Goal: Task Accomplishment & Management: Manage account settings

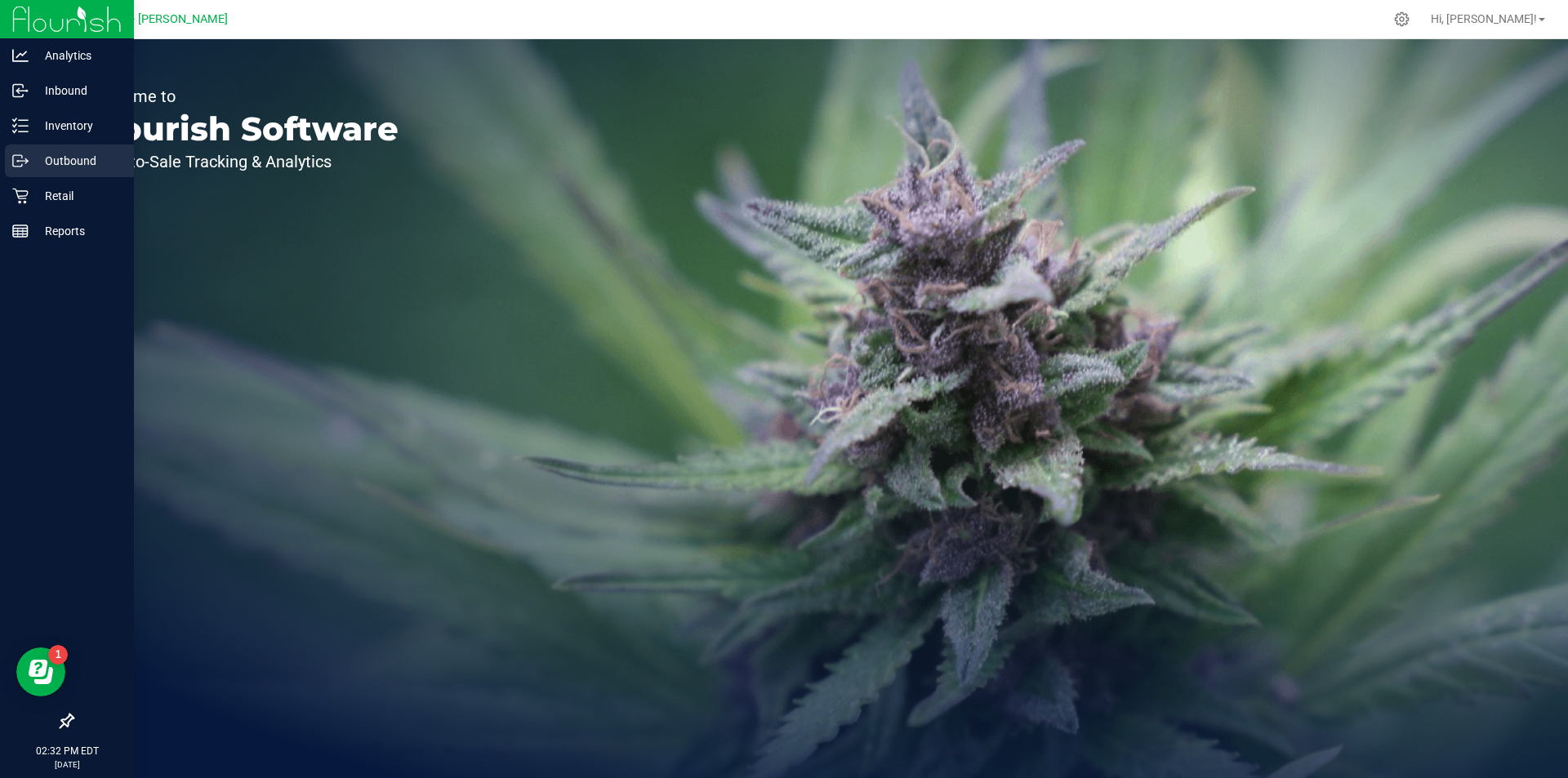
click at [15, 163] on icon at bounding box center [20, 161] width 16 height 16
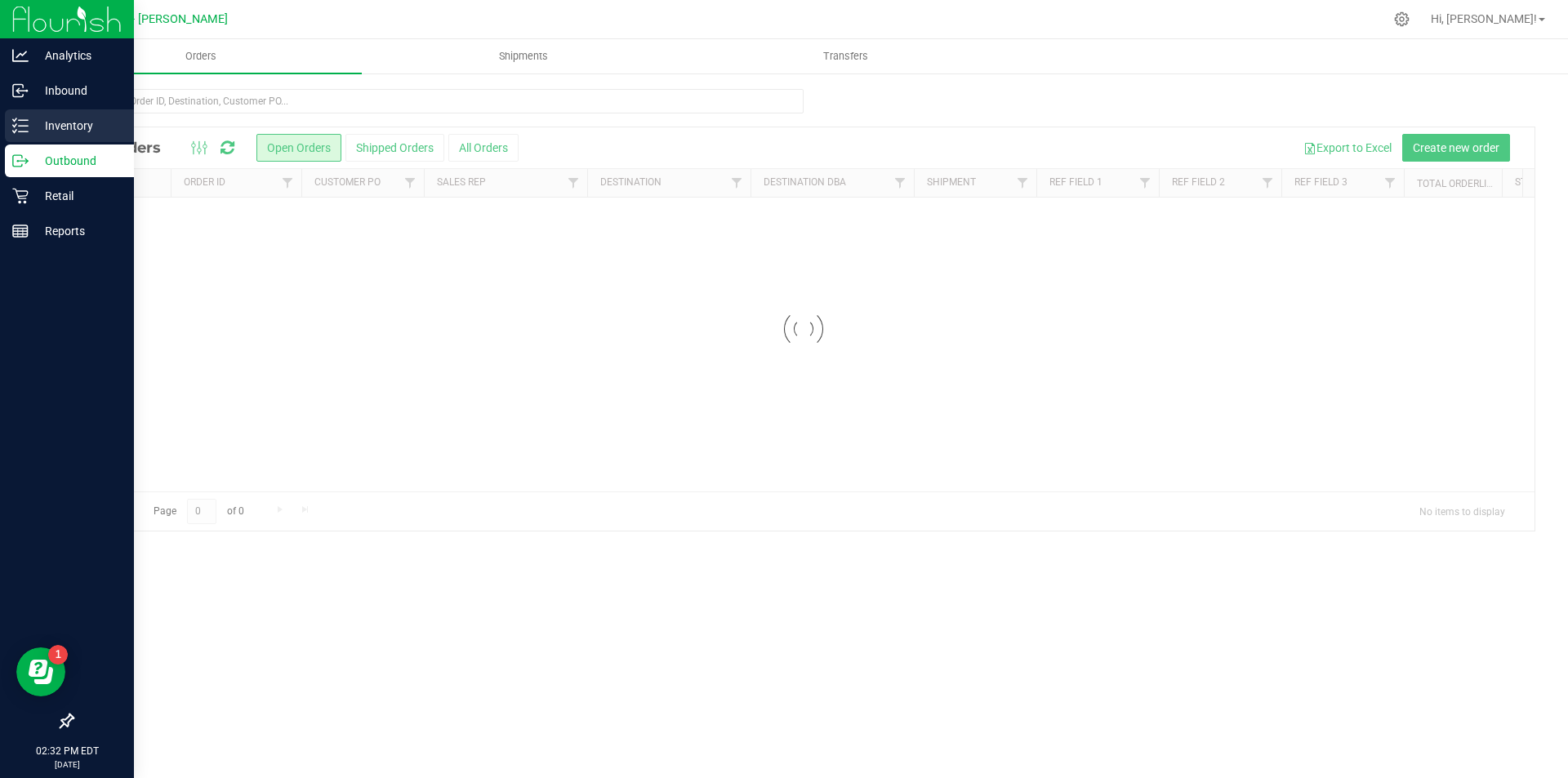
click at [39, 135] on div "Inventory" at bounding box center [70, 126] width 129 height 33
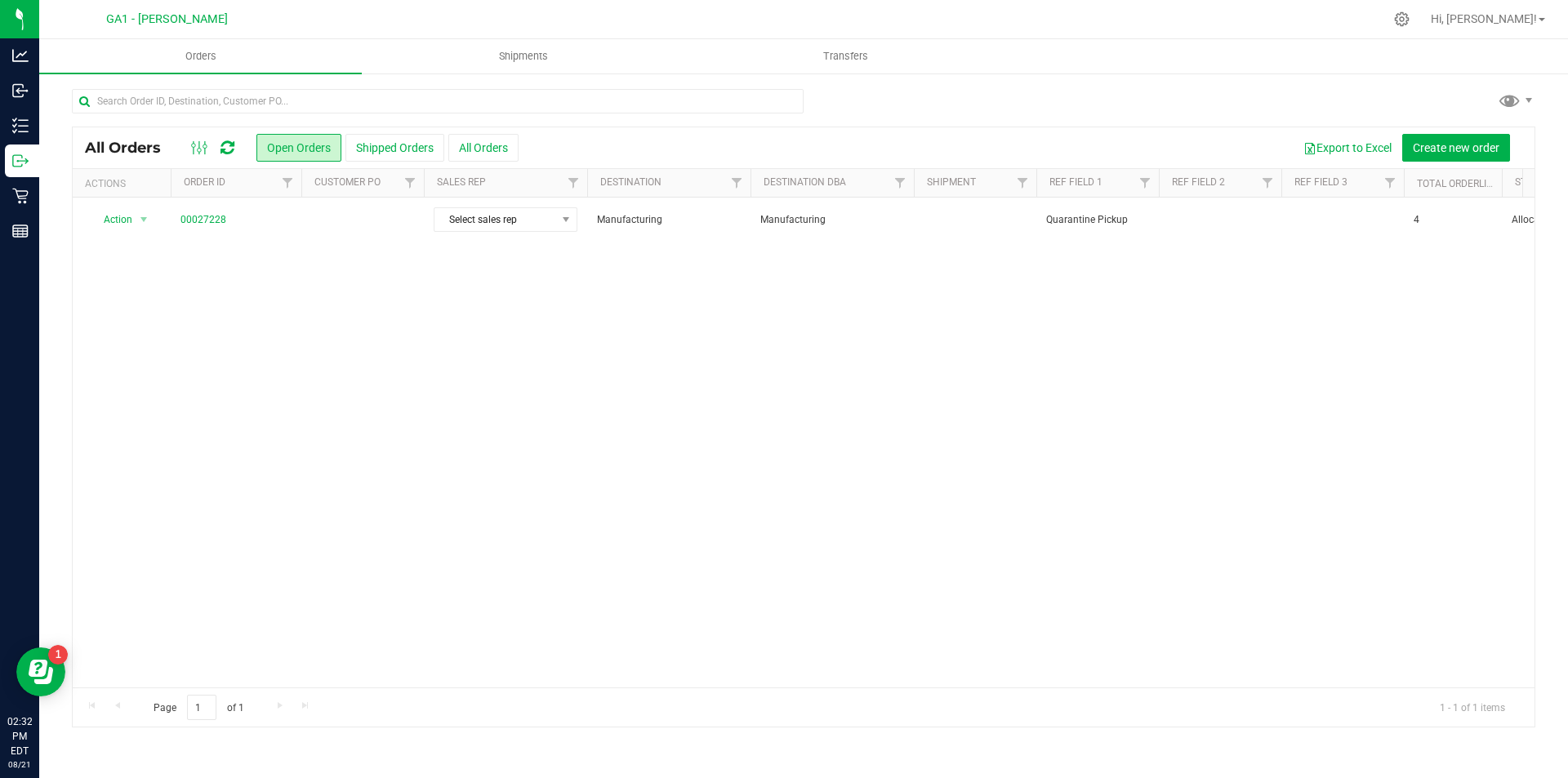
click at [591, 419] on div "Action Action Cancel order Clone order Edit order Mark as fully paid Order audi…" at bounding box center [804, 442] width 1462 height 490
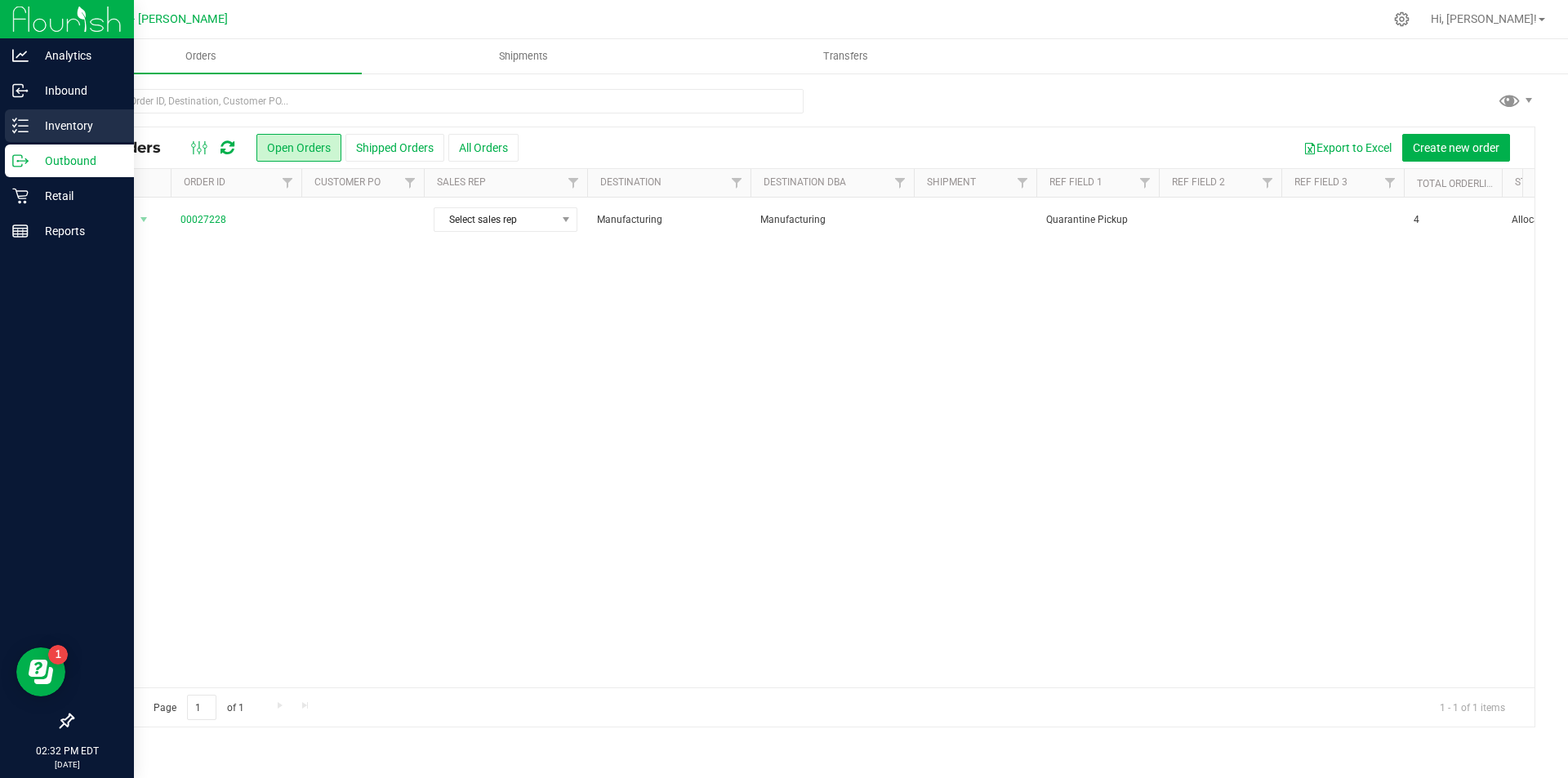
click at [39, 124] on p "Inventory" at bounding box center [78, 126] width 98 height 20
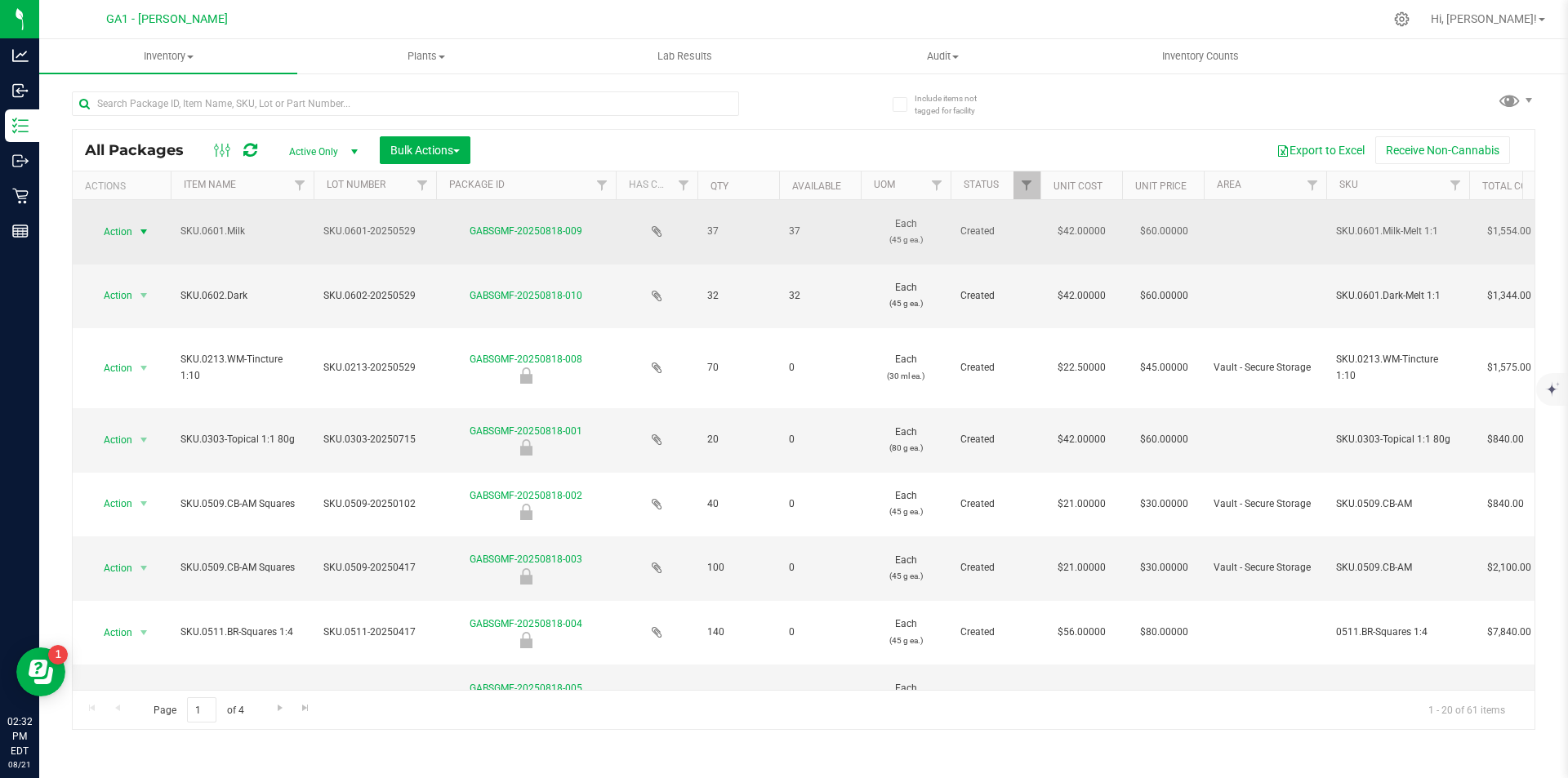
click at [124, 228] on span "Action" at bounding box center [111, 232] width 44 height 23
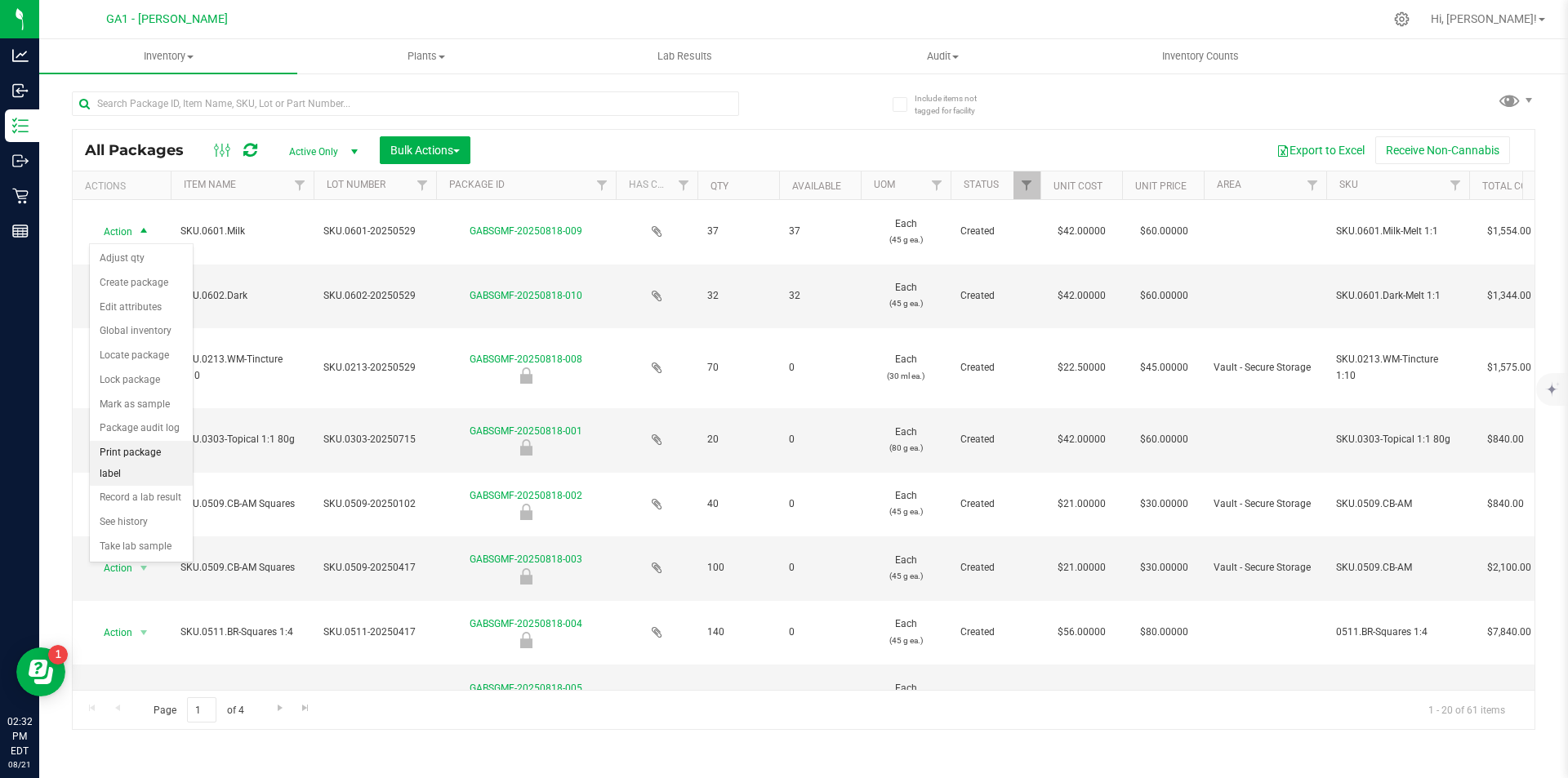
click at [165, 447] on li "Print package label" at bounding box center [142, 463] width 103 height 45
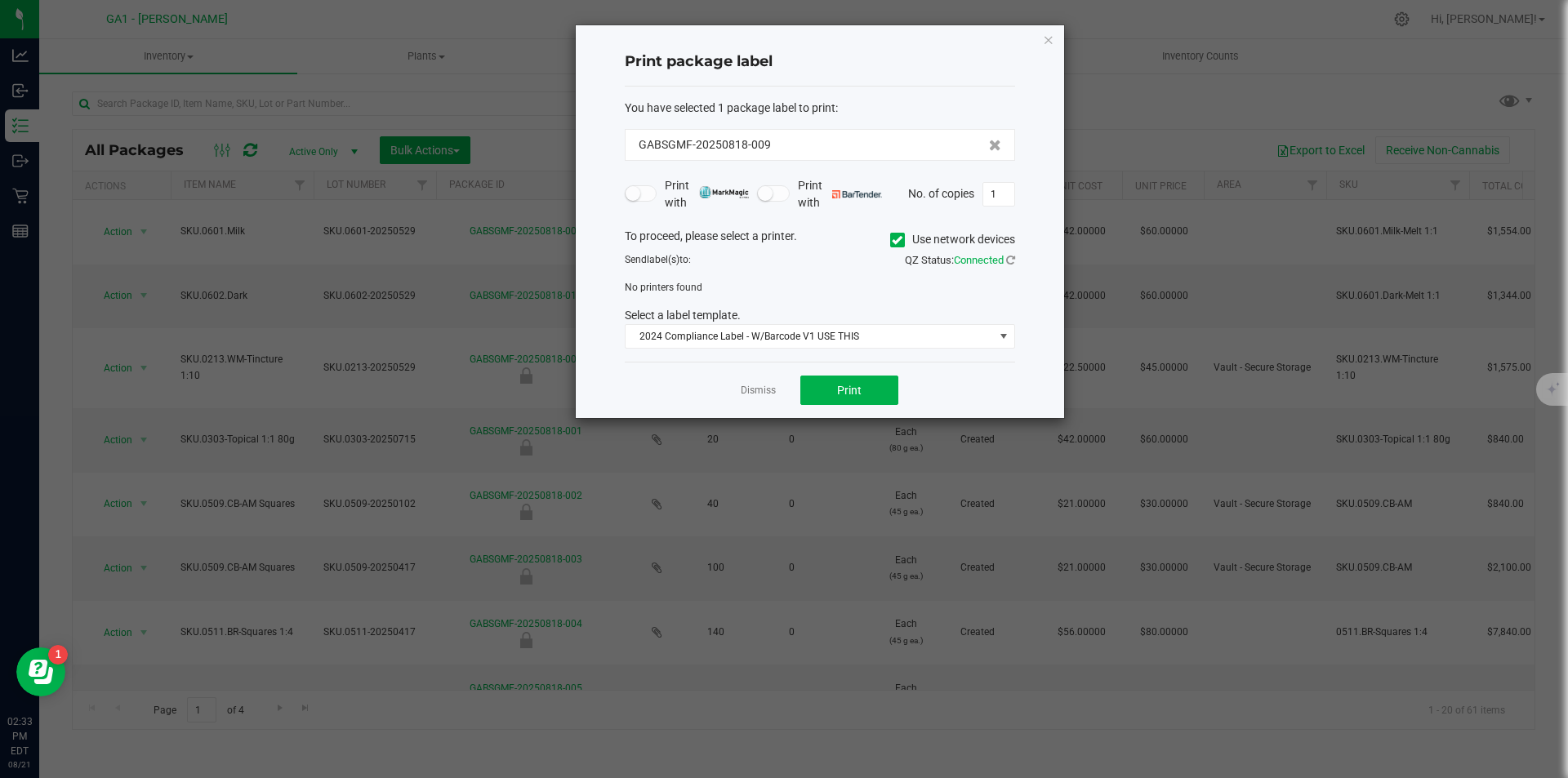
click at [894, 240] on icon at bounding box center [897, 240] width 11 height 0
click at [0, 0] on input "Use network devices" at bounding box center [0, 0] width 0 height 0
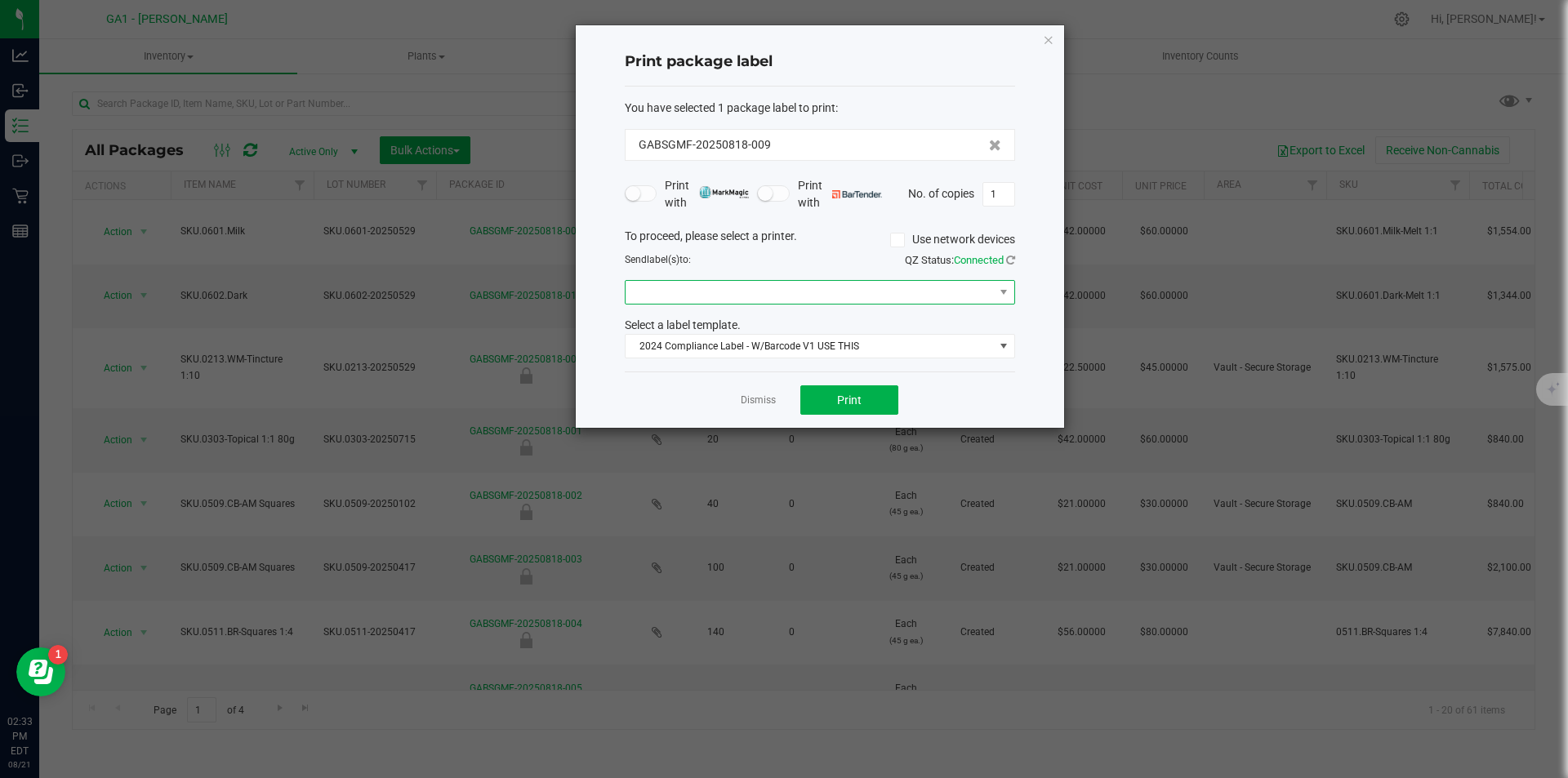
click at [865, 296] on span at bounding box center [810, 292] width 369 height 23
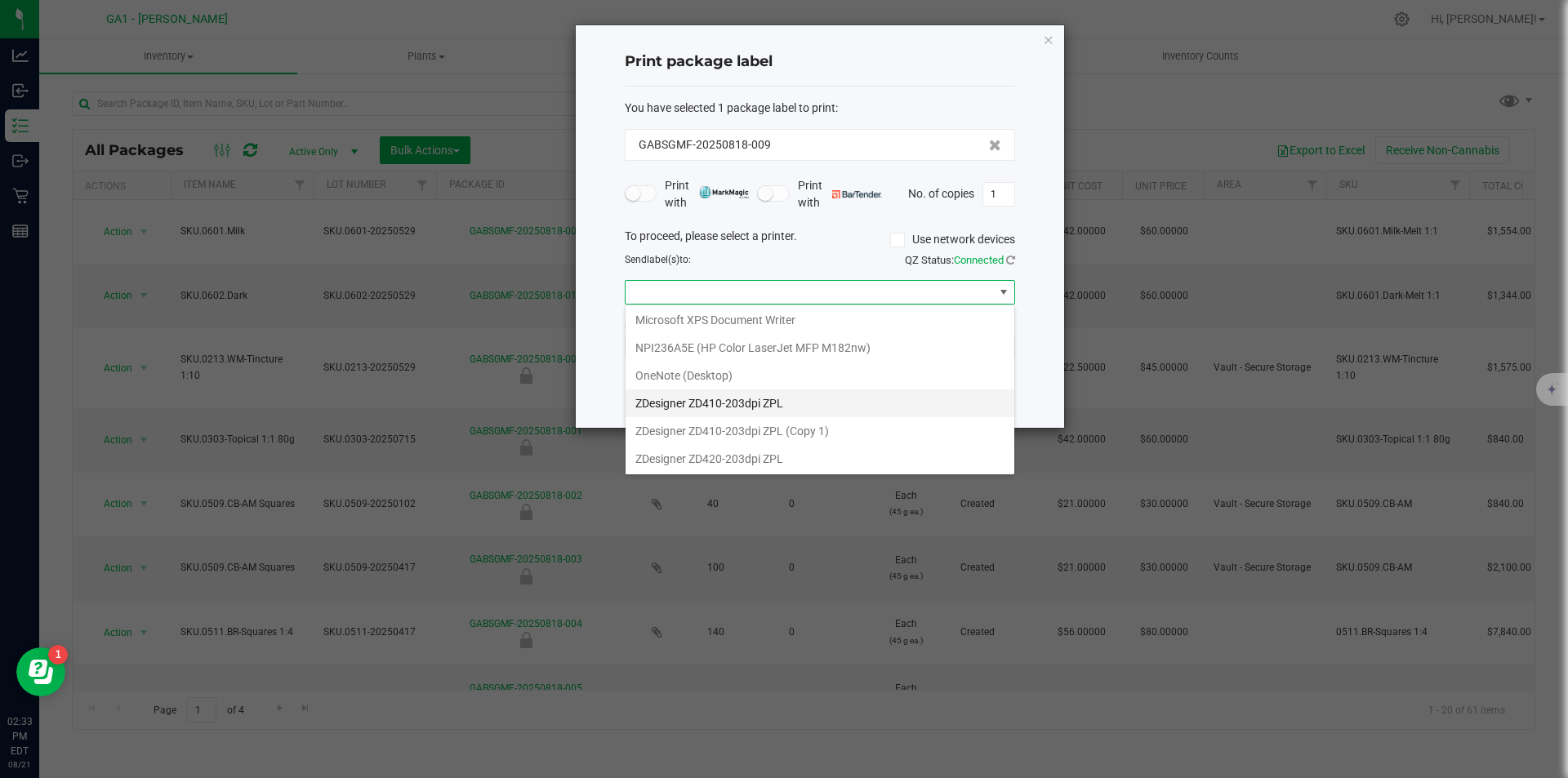
scroll to position [87, 0]
click at [773, 427] on 1\) "ZDesigner ZD410-203dpi ZPL (Copy 1)" at bounding box center [820, 430] width 389 height 28
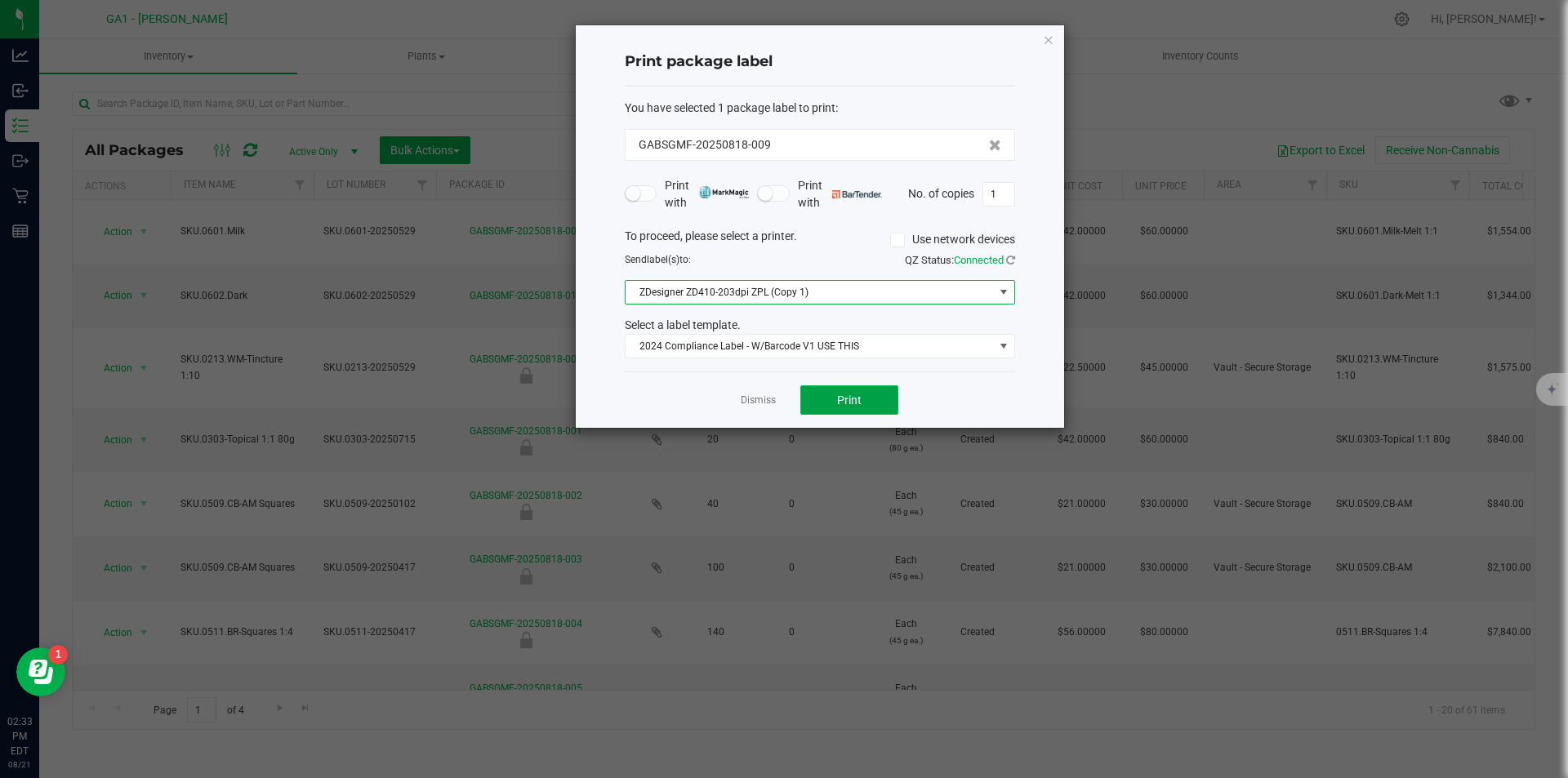
click at [824, 398] on button "Print" at bounding box center [850, 400] width 98 height 29
click at [840, 400] on span "Print" at bounding box center [850, 400] width 25 height 13
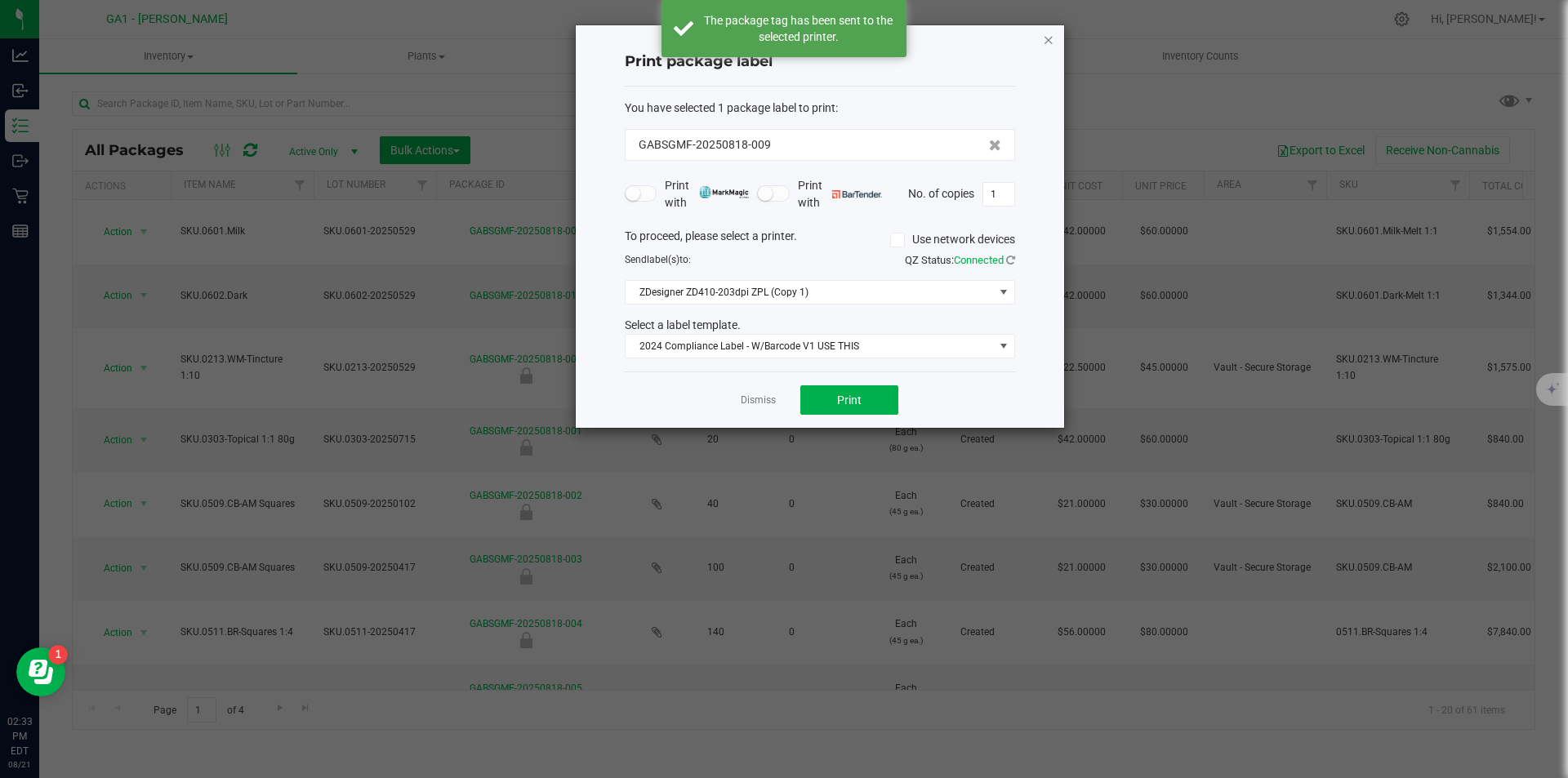
click at [1043, 34] on icon "button" at bounding box center [1049, 39] width 11 height 20
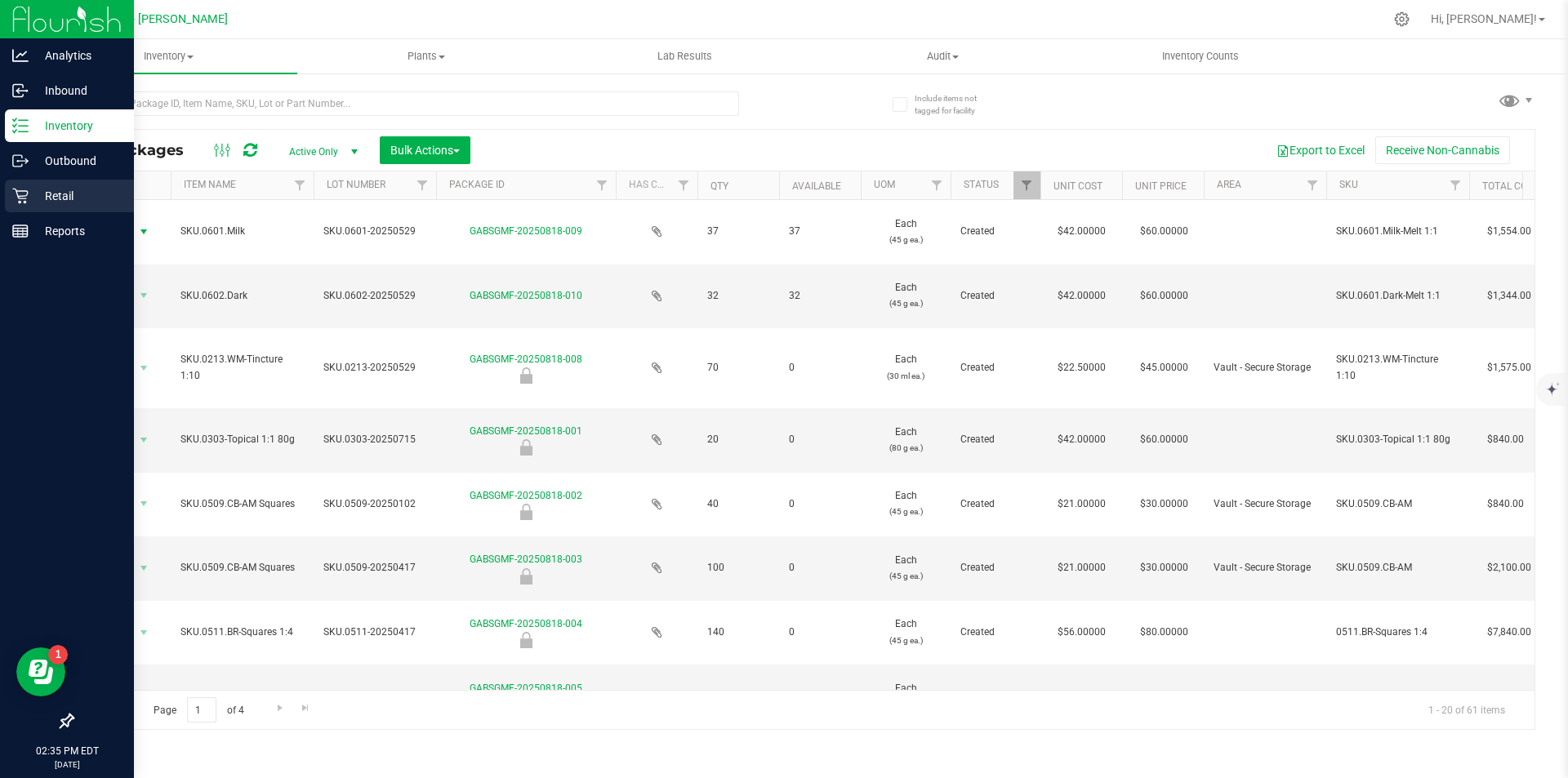
click at [29, 201] on p "Retail" at bounding box center [78, 196] width 98 height 20
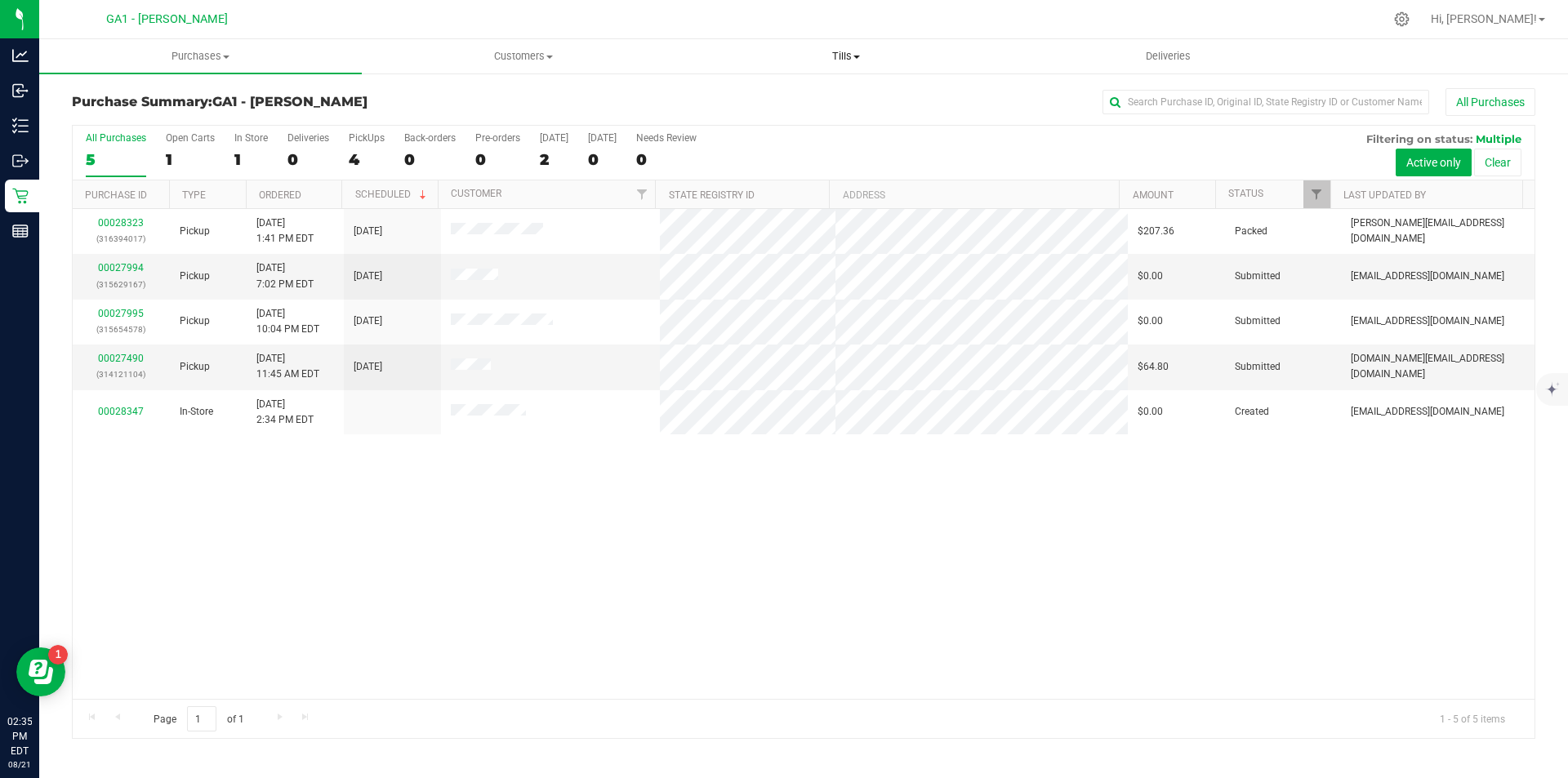
click at [850, 61] on span "Tills" at bounding box center [845, 57] width 321 height 15
click at [788, 100] on span "Manage tills" at bounding box center [739, 98] width 111 height 14
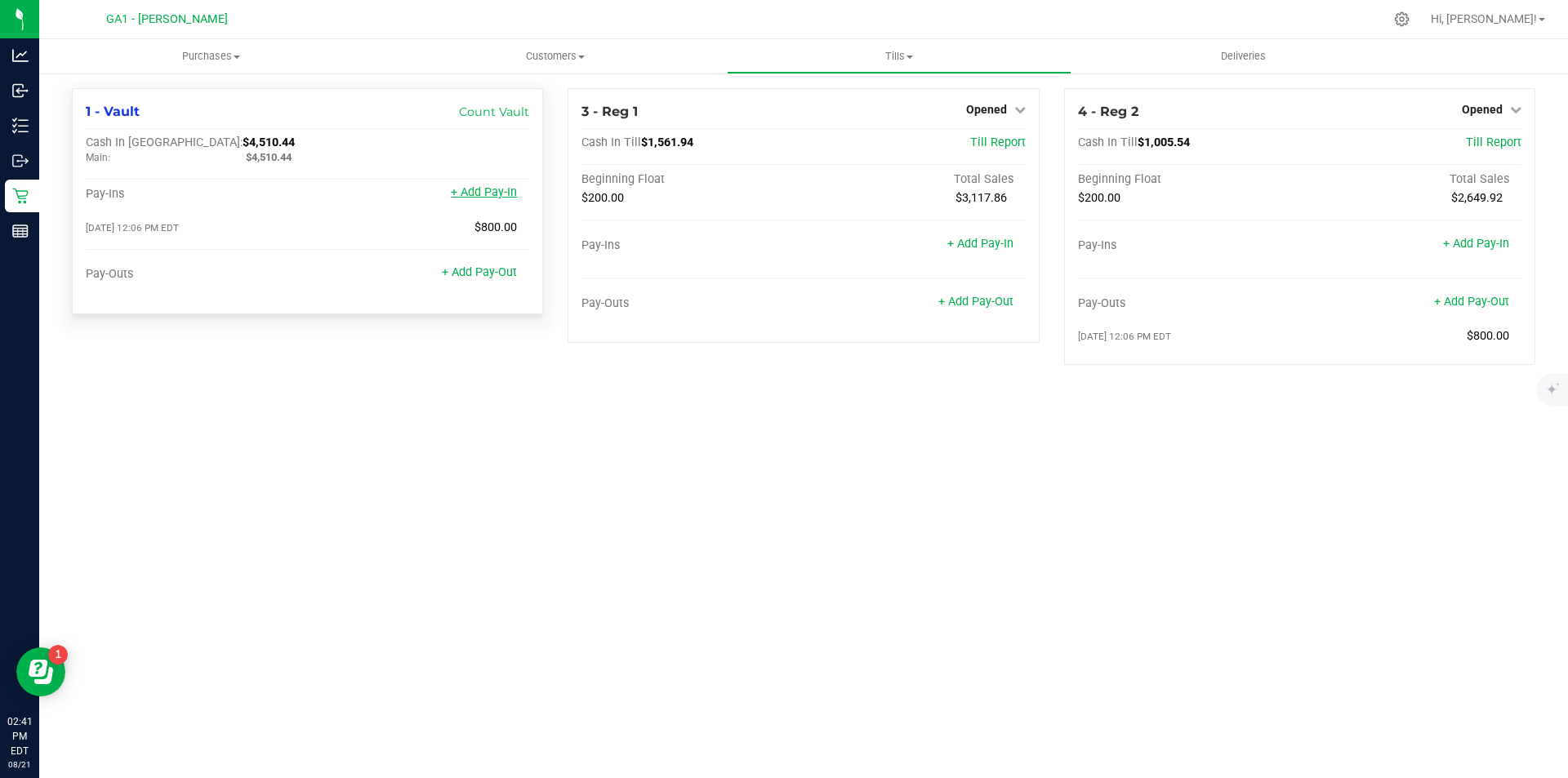
click at [469, 199] on link "+ Add Pay-In" at bounding box center [483, 192] width 66 height 14
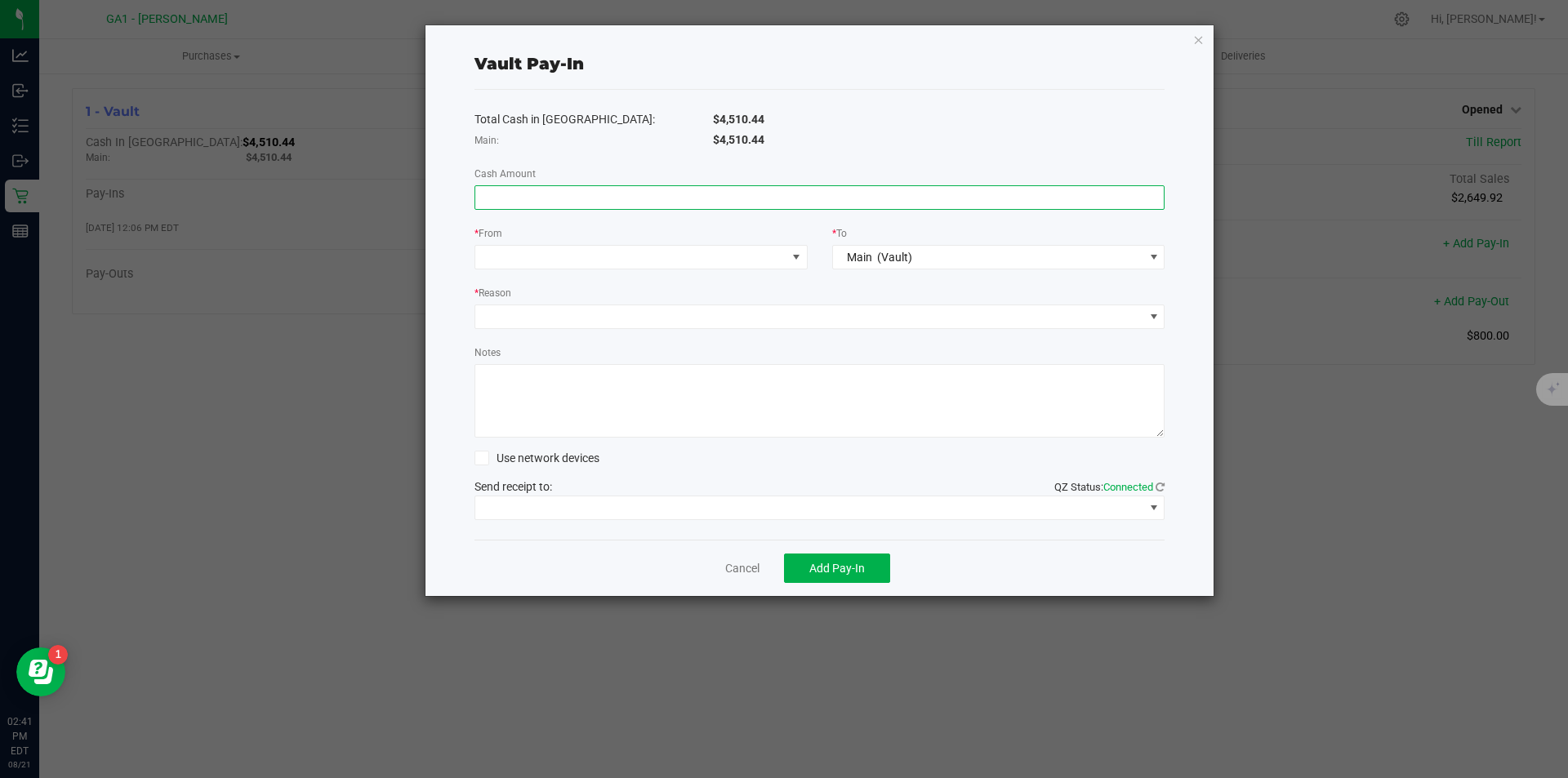
click at [682, 196] on input at bounding box center [819, 197] width 689 height 23
click at [1194, 36] on icon "button" at bounding box center [1199, 39] width 11 height 20
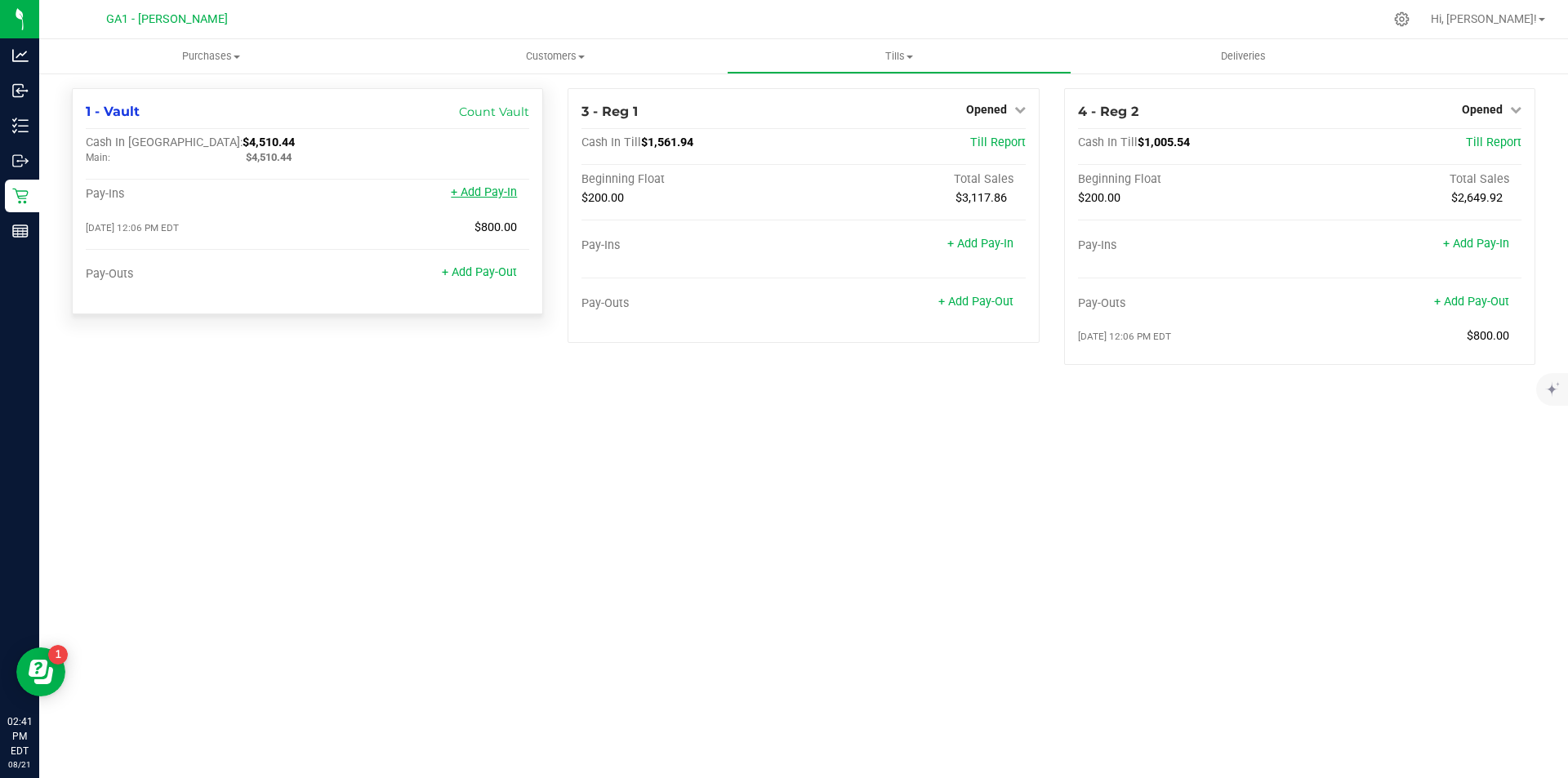
click at [512, 195] on link "+ Add Pay-In" at bounding box center [483, 192] width 66 height 14
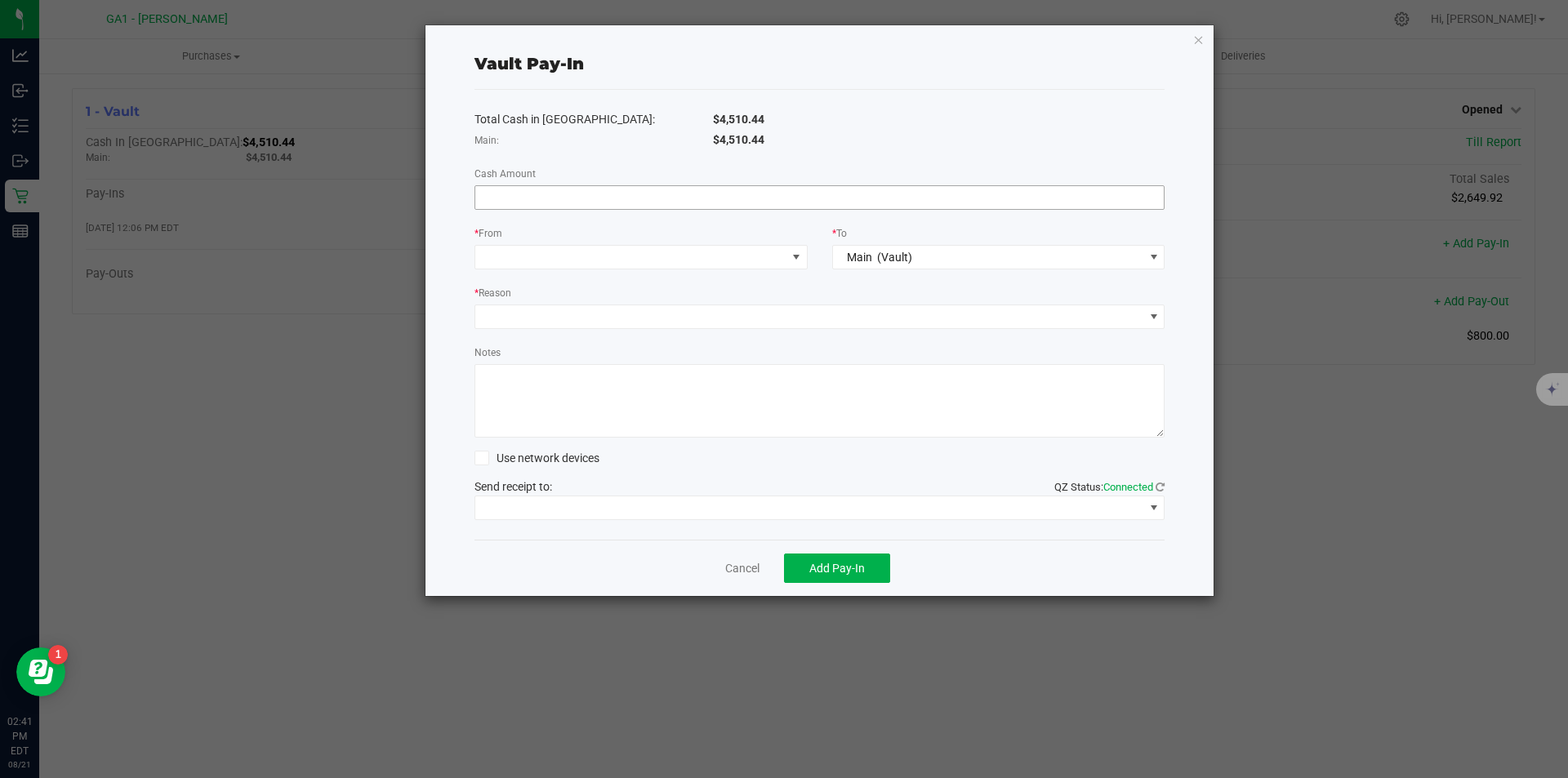
click at [520, 207] on input at bounding box center [819, 197] width 689 height 23
type input "$1,250.00"
click at [556, 265] on span at bounding box center [631, 257] width 311 height 23
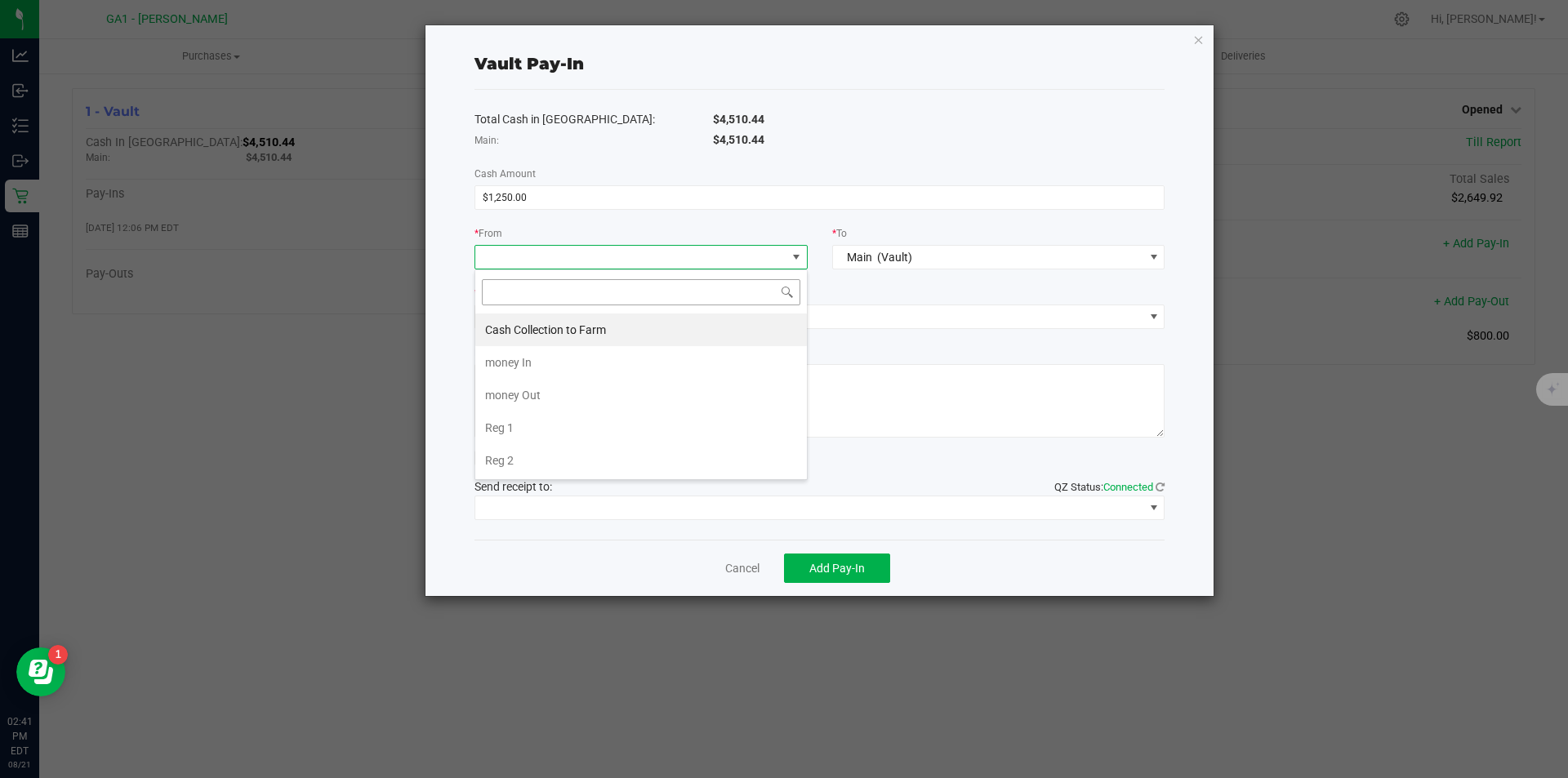
scroll to position [25, 333]
click at [523, 429] on li "Reg 1" at bounding box center [641, 427] width 332 height 33
click at [683, 302] on div "* Reason" at bounding box center [819, 294] width 691 height 20
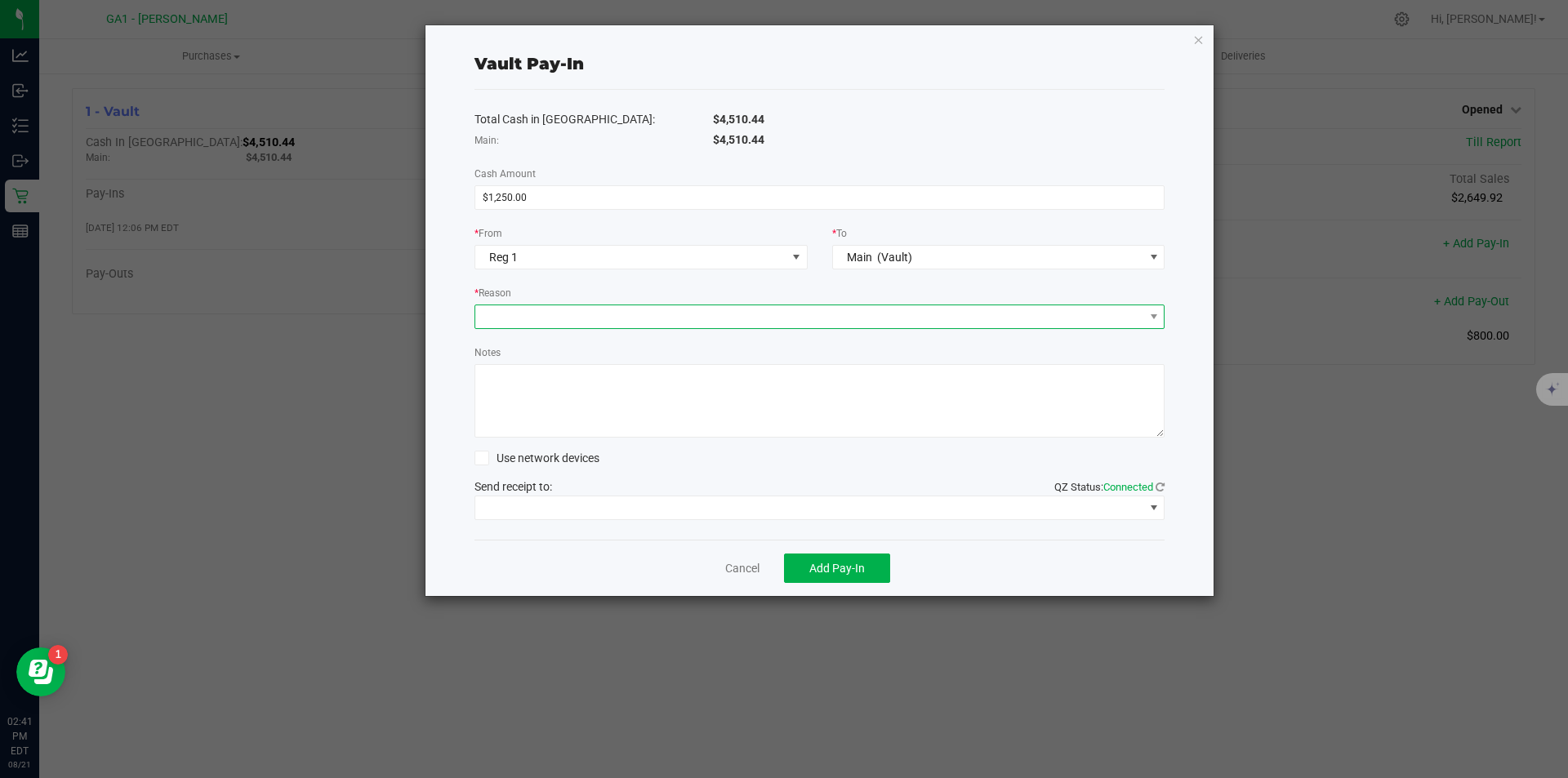
click at [674, 324] on span at bounding box center [809, 317] width 668 height 23
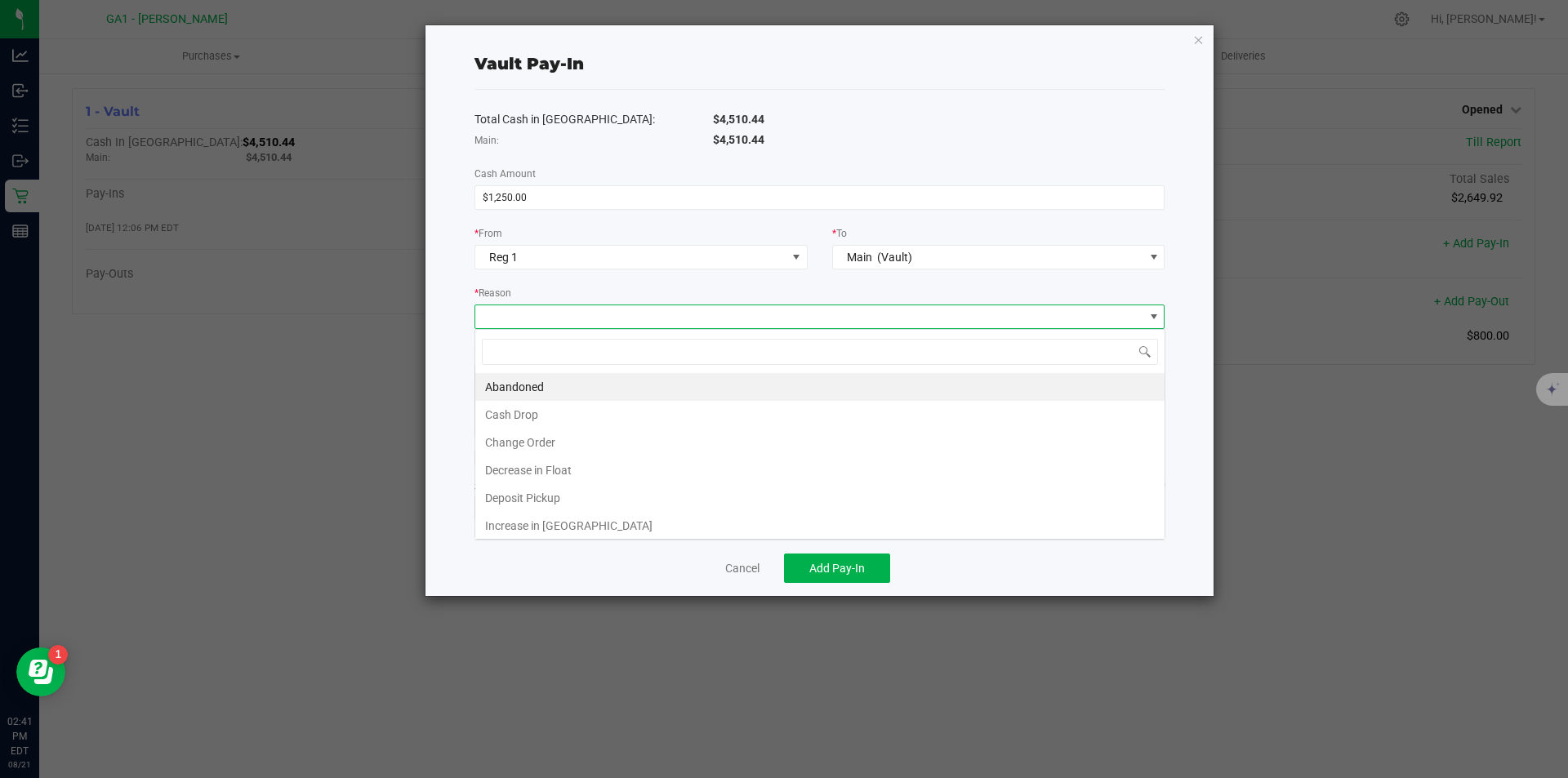
scroll to position [25, 690]
click at [629, 401] on li "Cash Drop" at bounding box center [819, 414] width 689 height 28
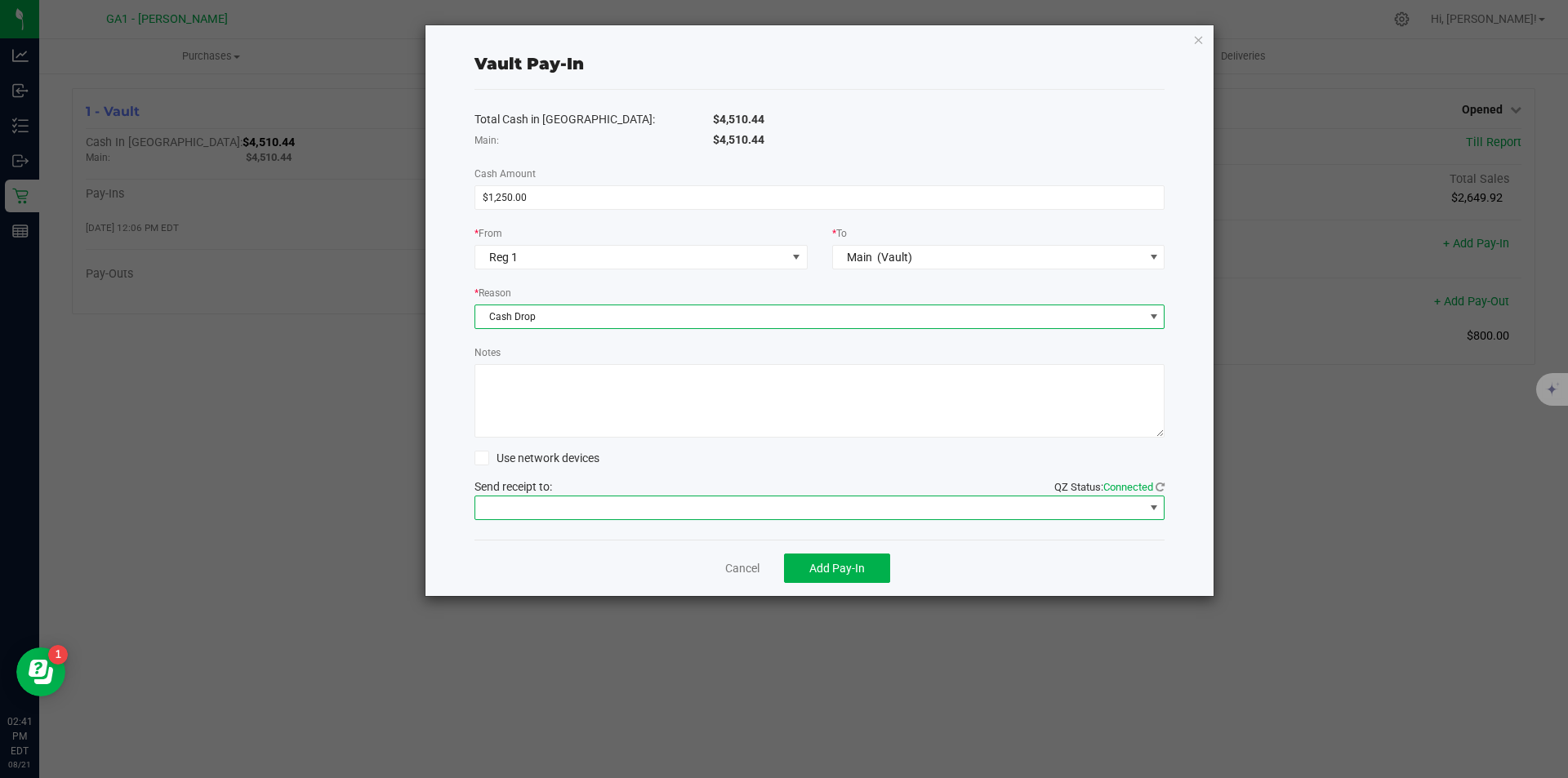
click at [615, 503] on span at bounding box center [809, 508] width 668 height 23
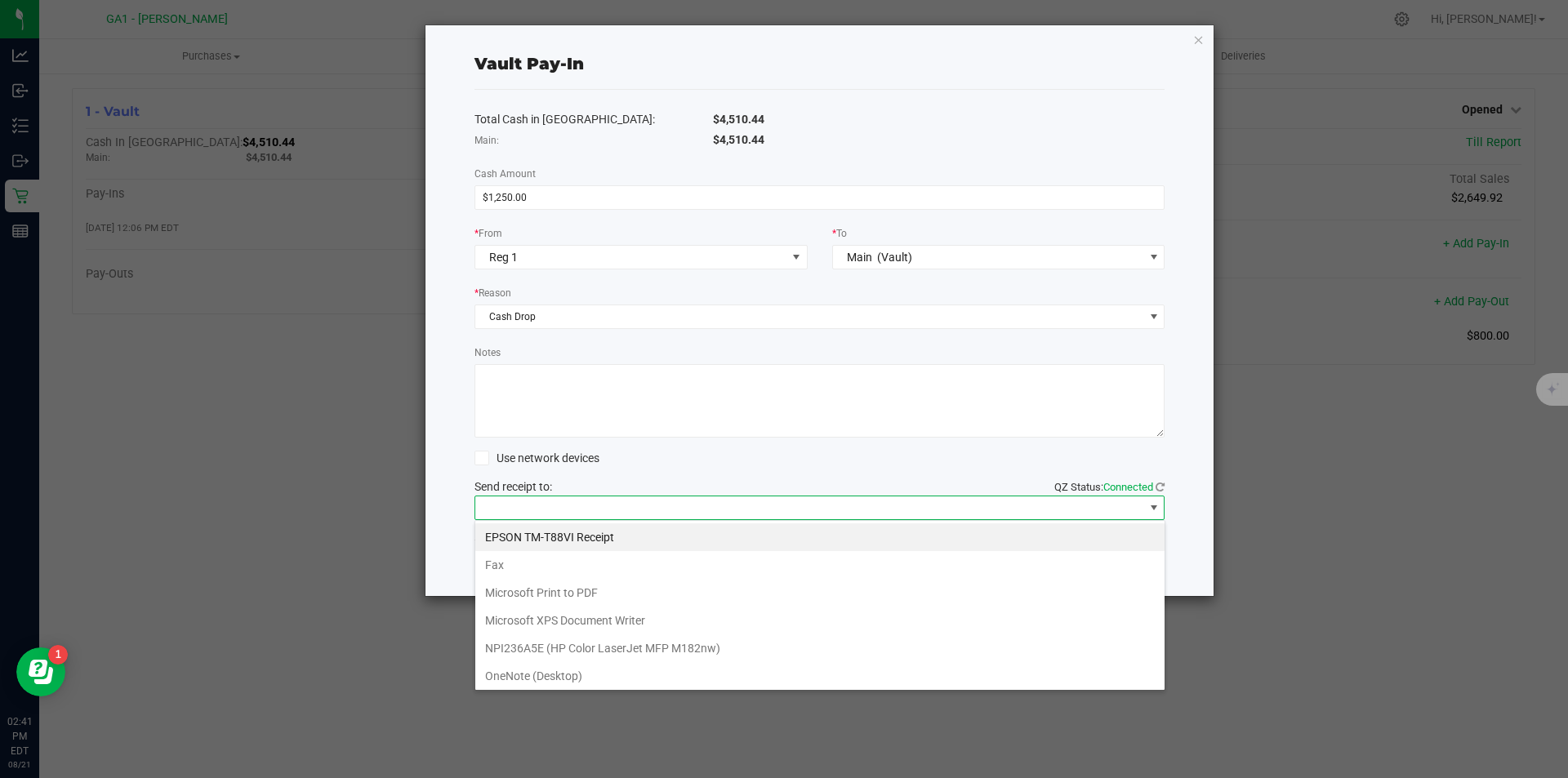
click at [582, 531] on Receipt "EPSON TM-T88VI Receipt" at bounding box center [819, 537] width 689 height 28
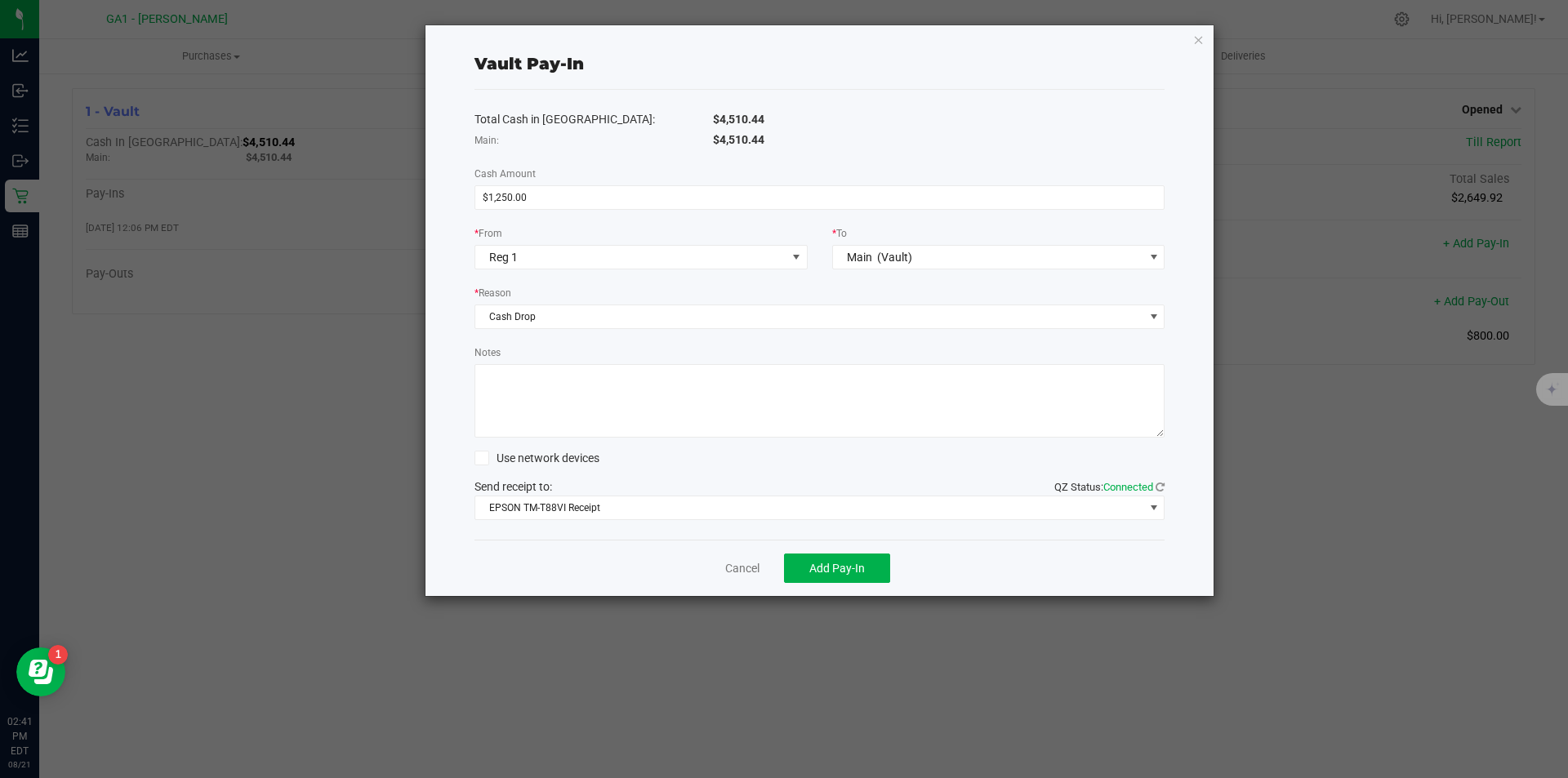
click at [528, 548] on div "Cancel Add Pay-In" at bounding box center [819, 568] width 691 height 57
click at [863, 575] on span "Add Pay-In" at bounding box center [837, 568] width 56 height 13
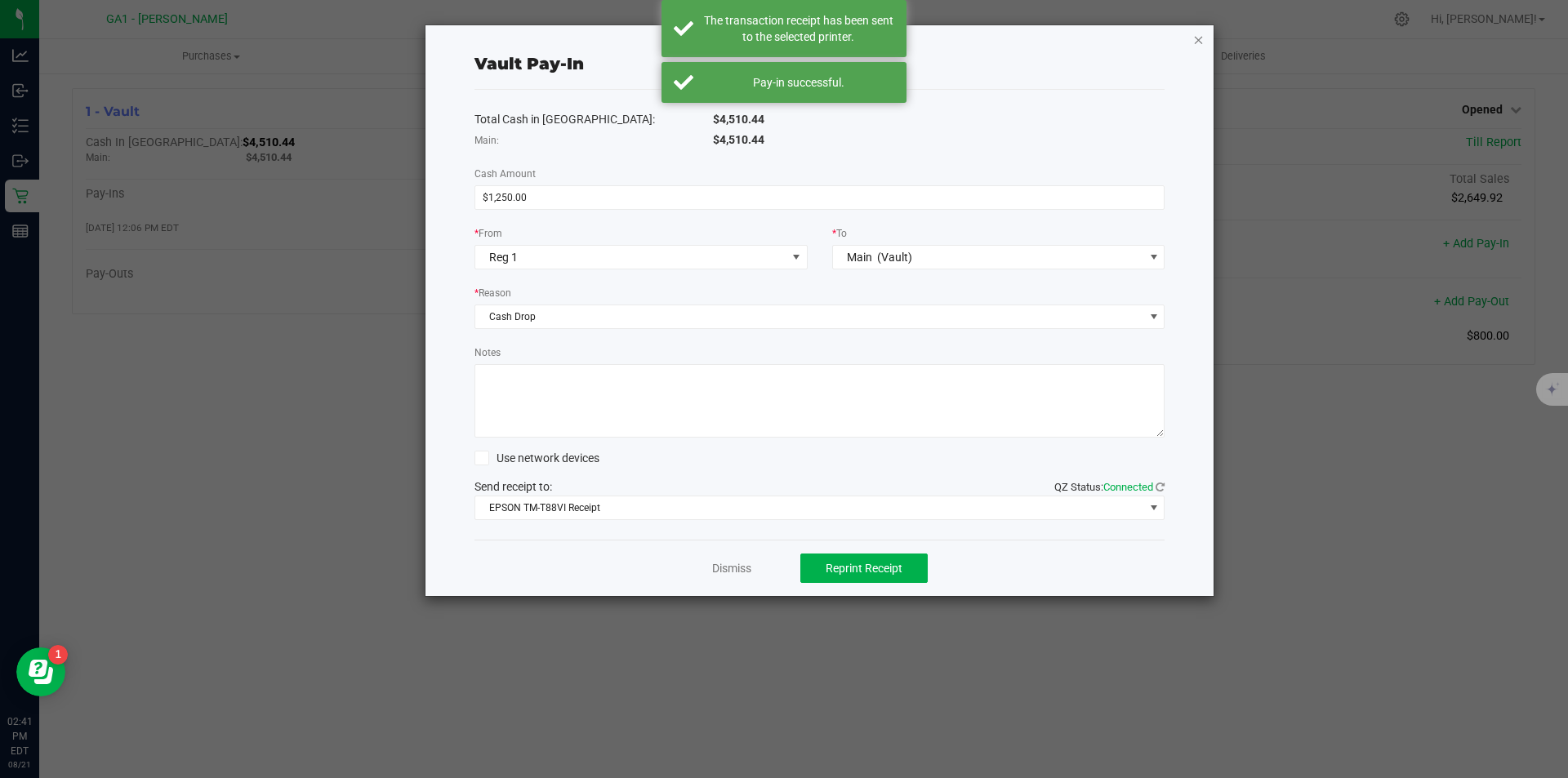
click at [1200, 36] on icon "button" at bounding box center [1199, 39] width 11 height 20
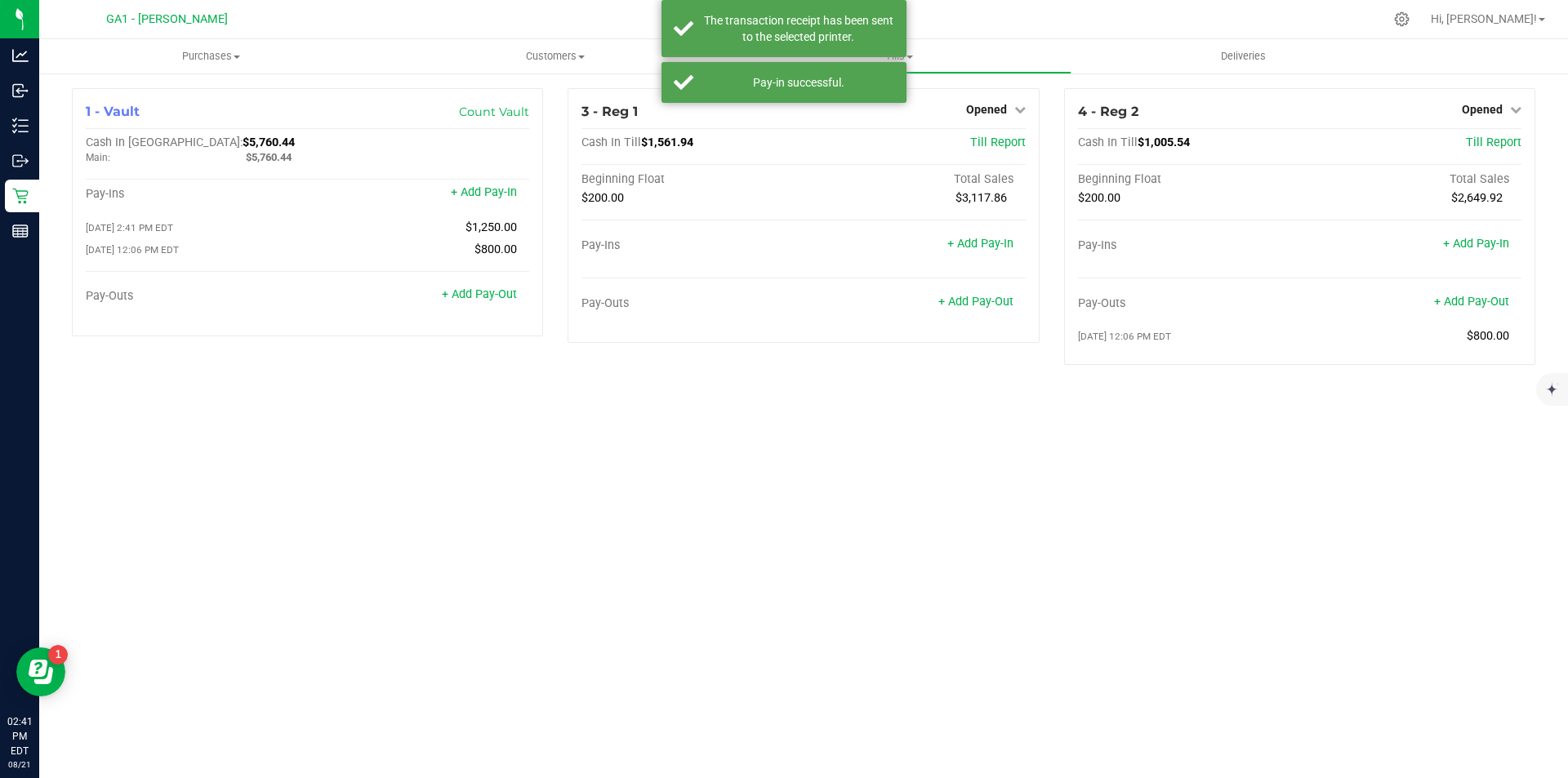
click at [1300, 666] on div "Purchases Summary of purchases Fulfillment All purchases Customers All customer…" at bounding box center [804, 409] width 1529 height 739
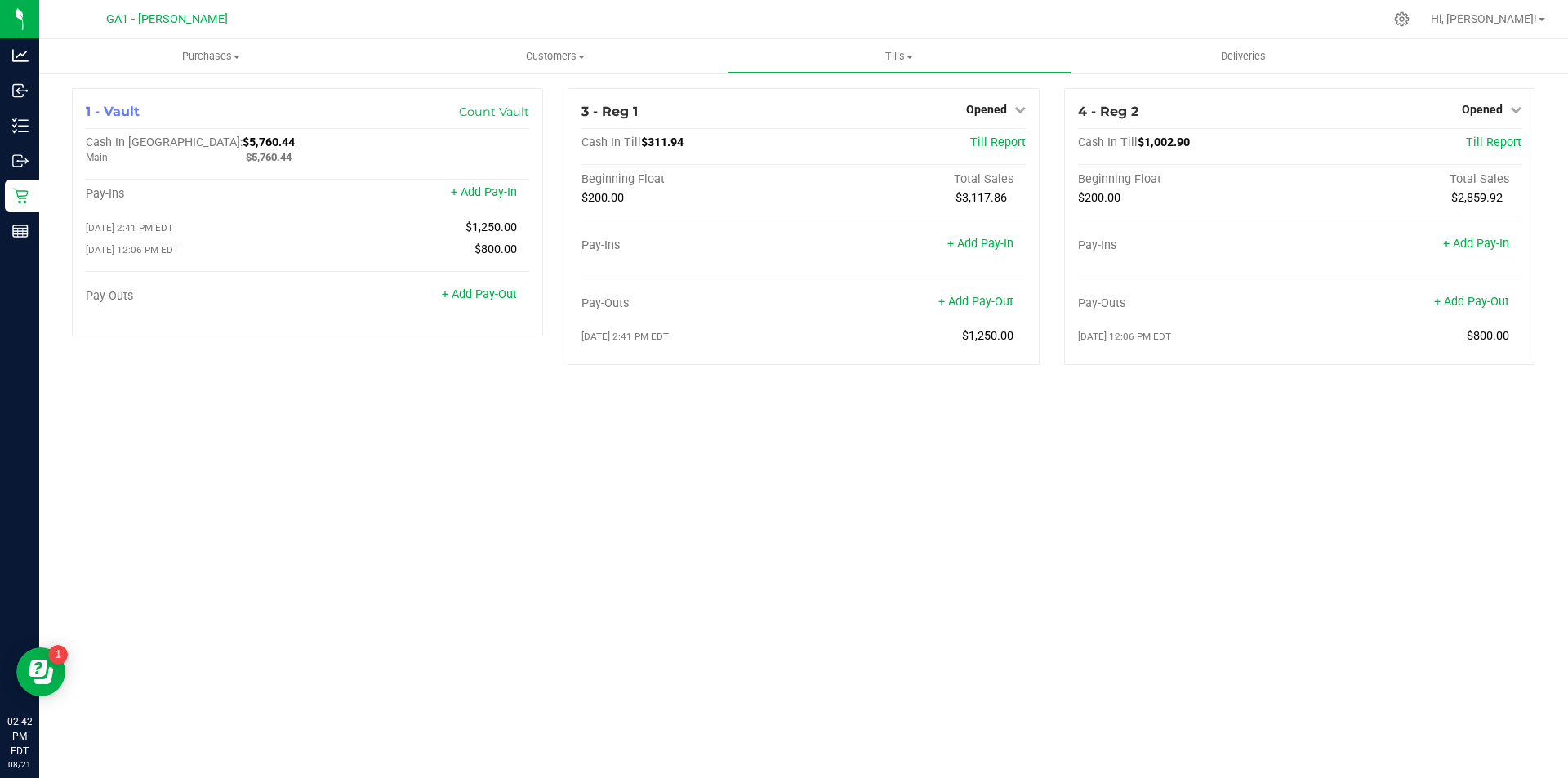
click at [687, 480] on div "Purchases Summary of purchases Fulfillment All purchases Customers All customer…" at bounding box center [804, 409] width 1529 height 739
click at [1199, 536] on div "Purchases Summary of purchases Fulfillment All purchases Customers All customer…" at bounding box center [804, 409] width 1529 height 739
click at [484, 191] on link "+ Add Pay-In" at bounding box center [483, 192] width 66 height 14
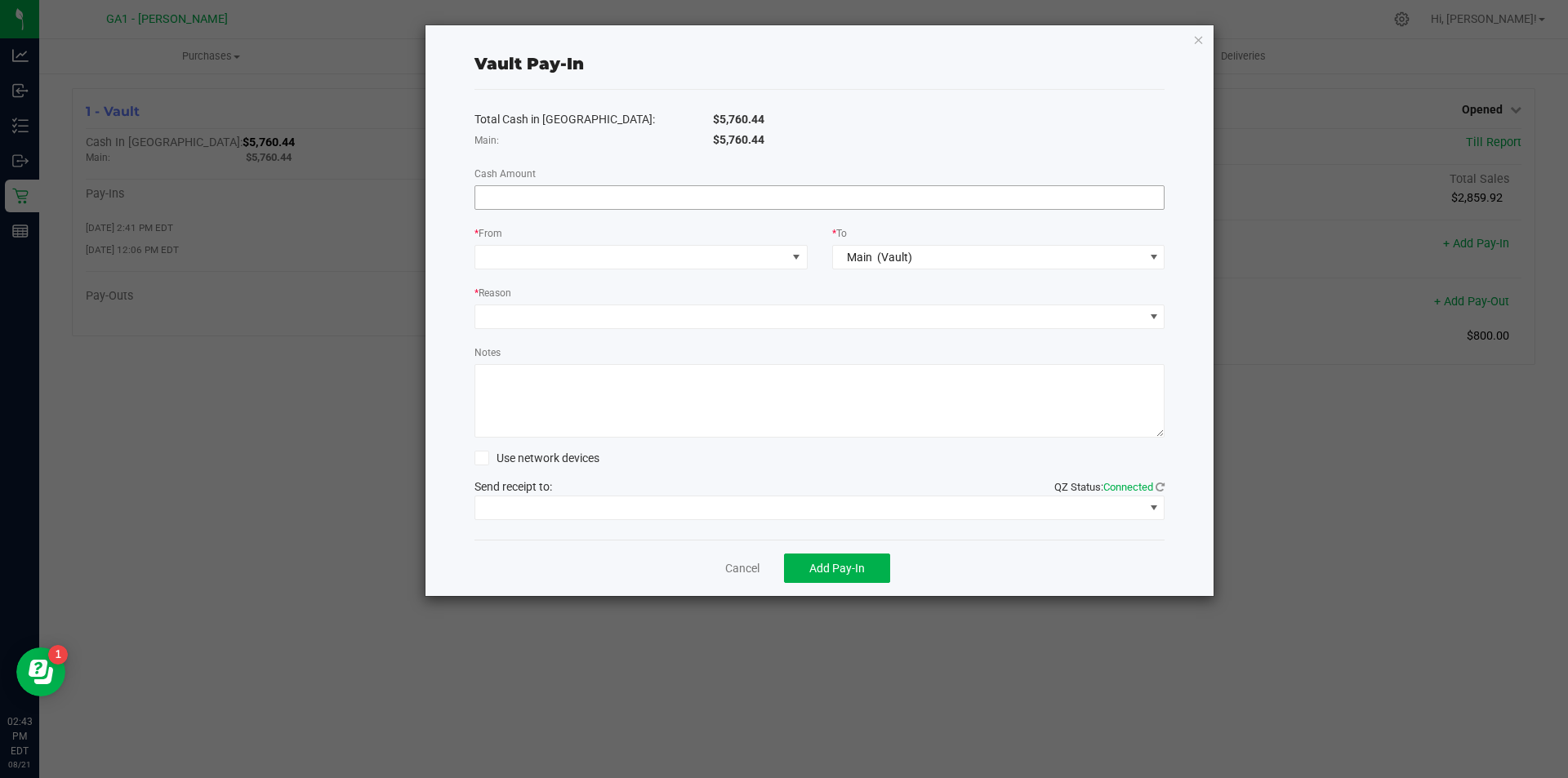
click at [720, 192] on input at bounding box center [819, 197] width 689 height 23
type input "$700.00"
click at [767, 269] on span at bounding box center [641, 257] width 333 height 25
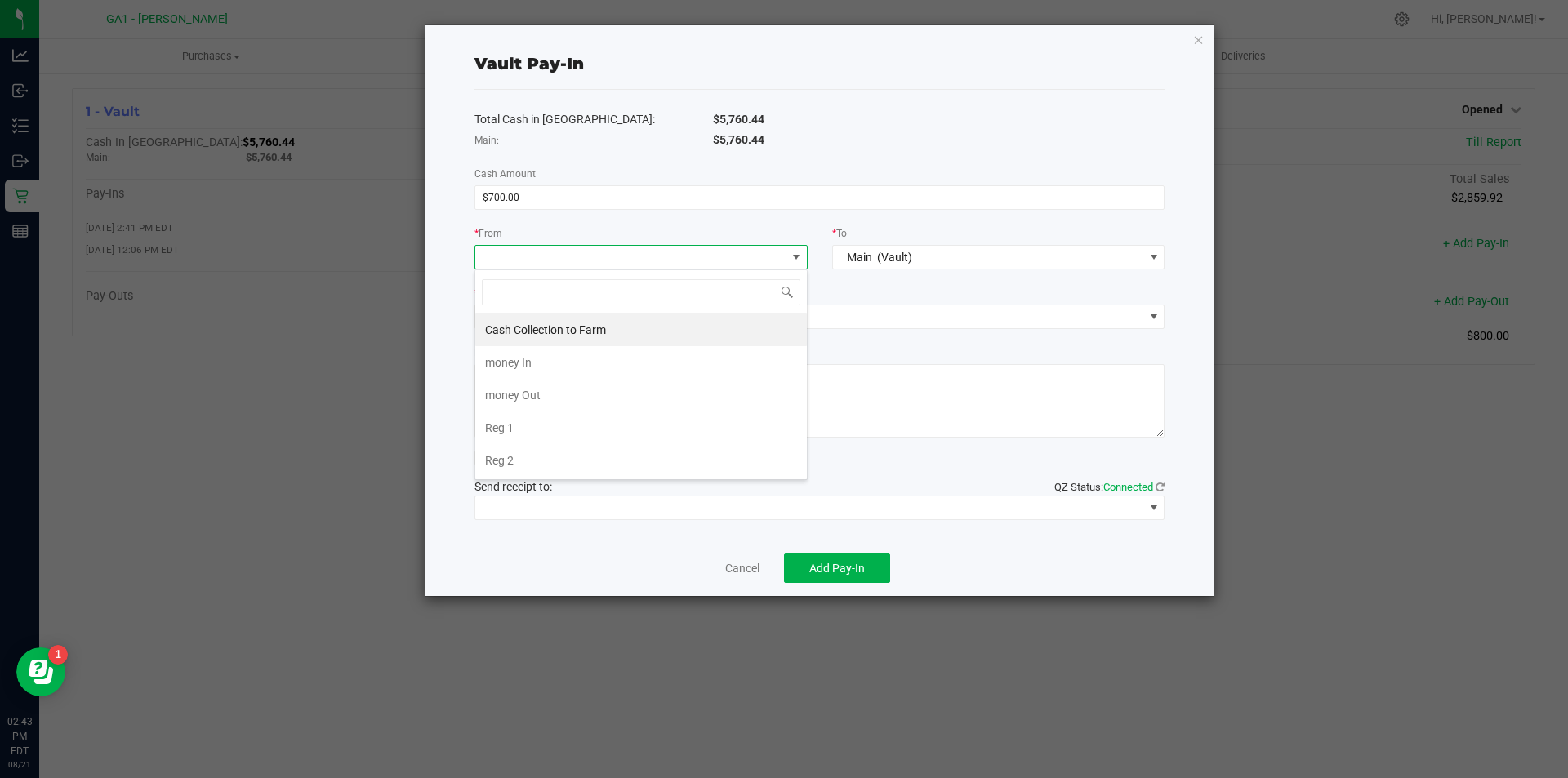
scroll to position [25, 333]
click at [653, 449] on li "Reg 2" at bounding box center [641, 460] width 332 height 33
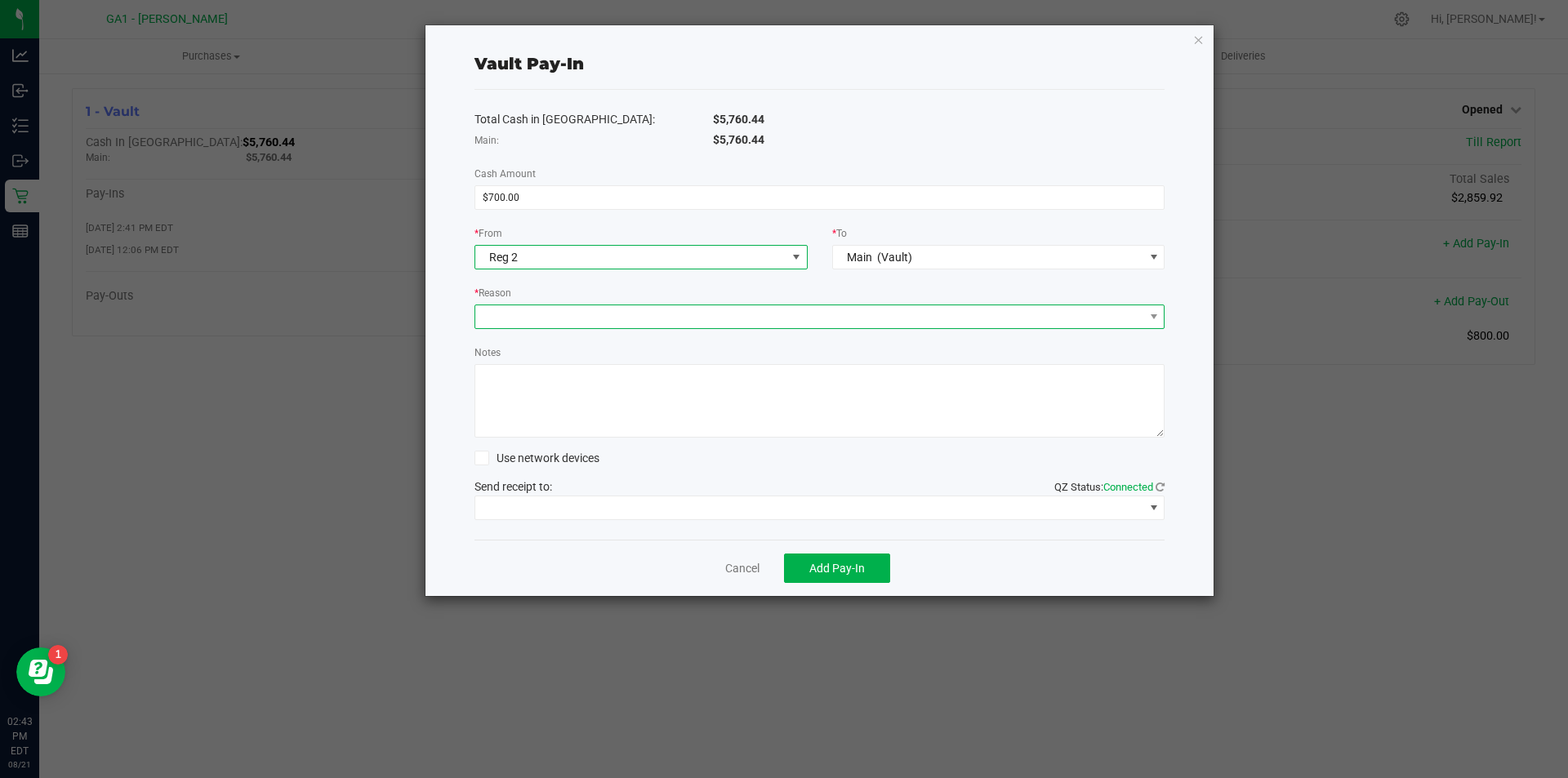
click at [631, 322] on span at bounding box center [809, 317] width 668 height 23
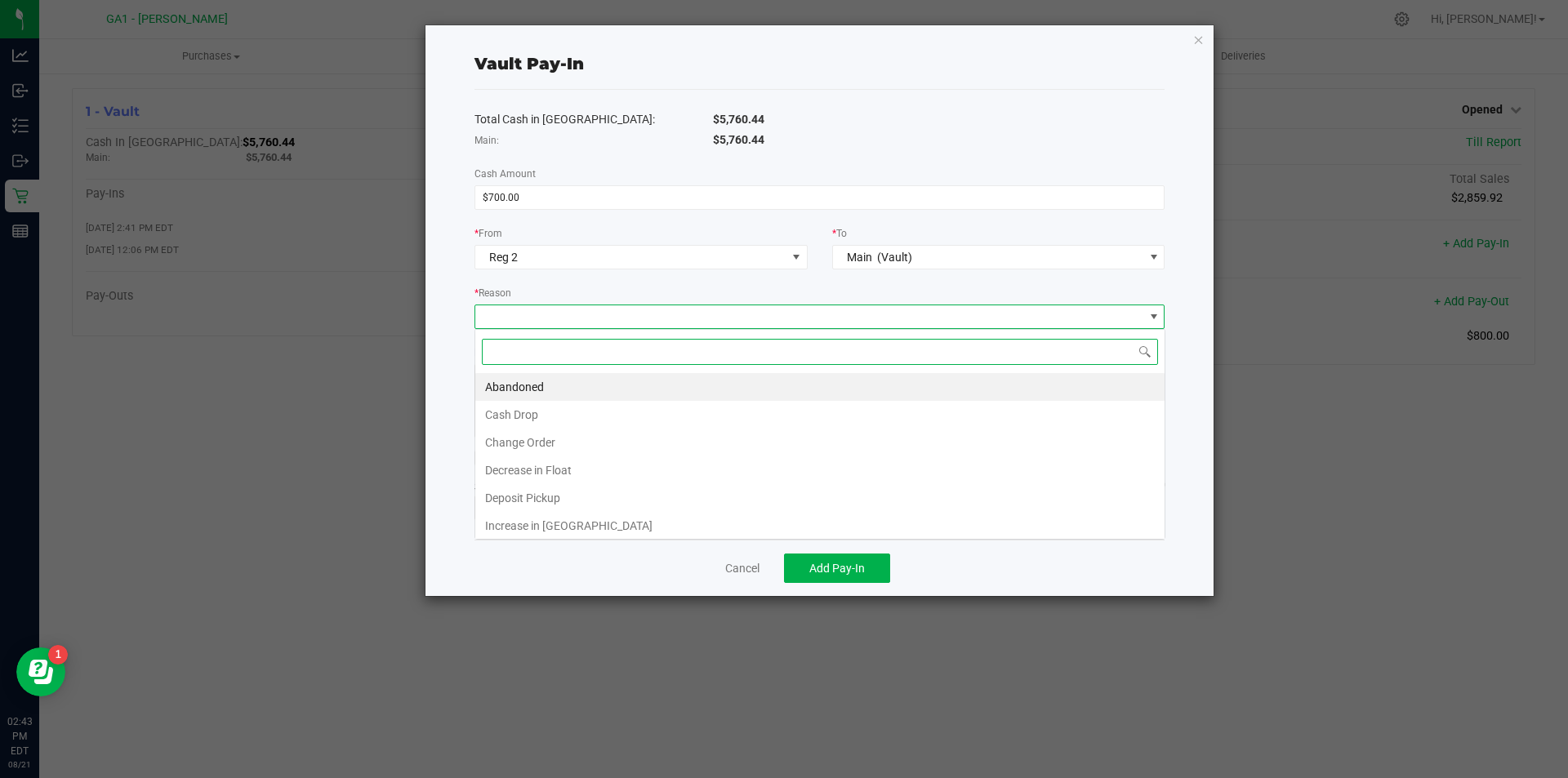
scroll to position [25, 690]
click at [610, 413] on li "Cash Drop" at bounding box center [819, 414] width 689 height 28
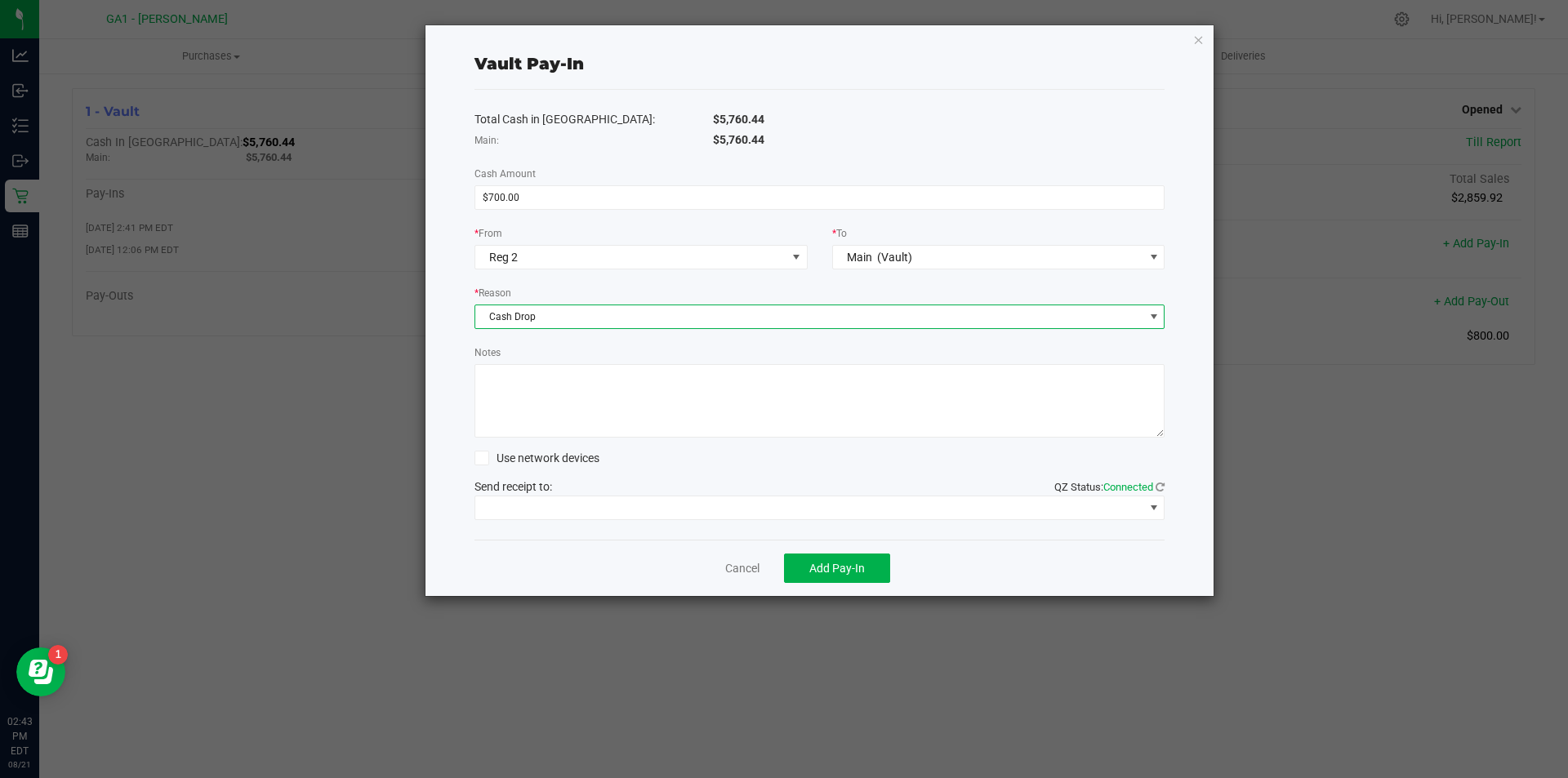
click at [844, 123] on div "$5,760.44" at bounding box center [939, 120] width 477 height 17
drag, startPoint x: 1042, startPoint y: 47, endPoint x: 827, endPoint y: 115, distance: 225.5
click at [827, 115] on div "Vault Pay-In Total Cash in Vault: $5,760.44 Main: $5,760.44 Cash Amount $700.00…" at bounding box center [819, 310] width 789 height 571
click at [1194, 37] on icon "button" at bounding box center [1199, 39] width 11 height 20
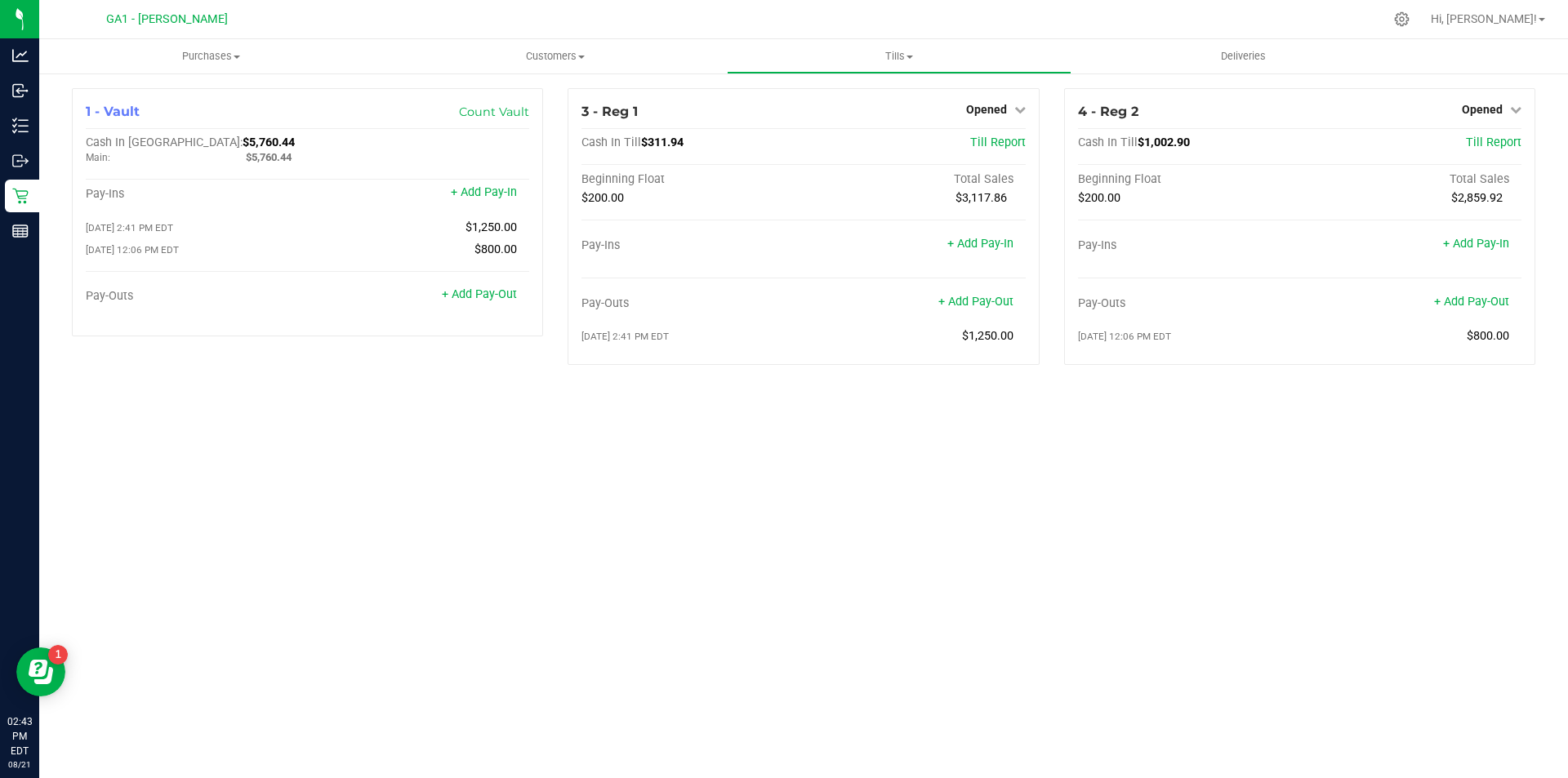
drag, startPoint x: 1040, startPoint y: 698, endPoint x: 1045, endPoint y: 677, distance: 21.6
click at [1041, 697] on div "Purchases Summary of purchases Fulfillment All purchases Customers All customer…" at bounding box center [804, 409] width 1529 height 739
click at [1483, 300] on link "+ Add Pay-Out" at bounding box center [1472, 301] width 75 height 14
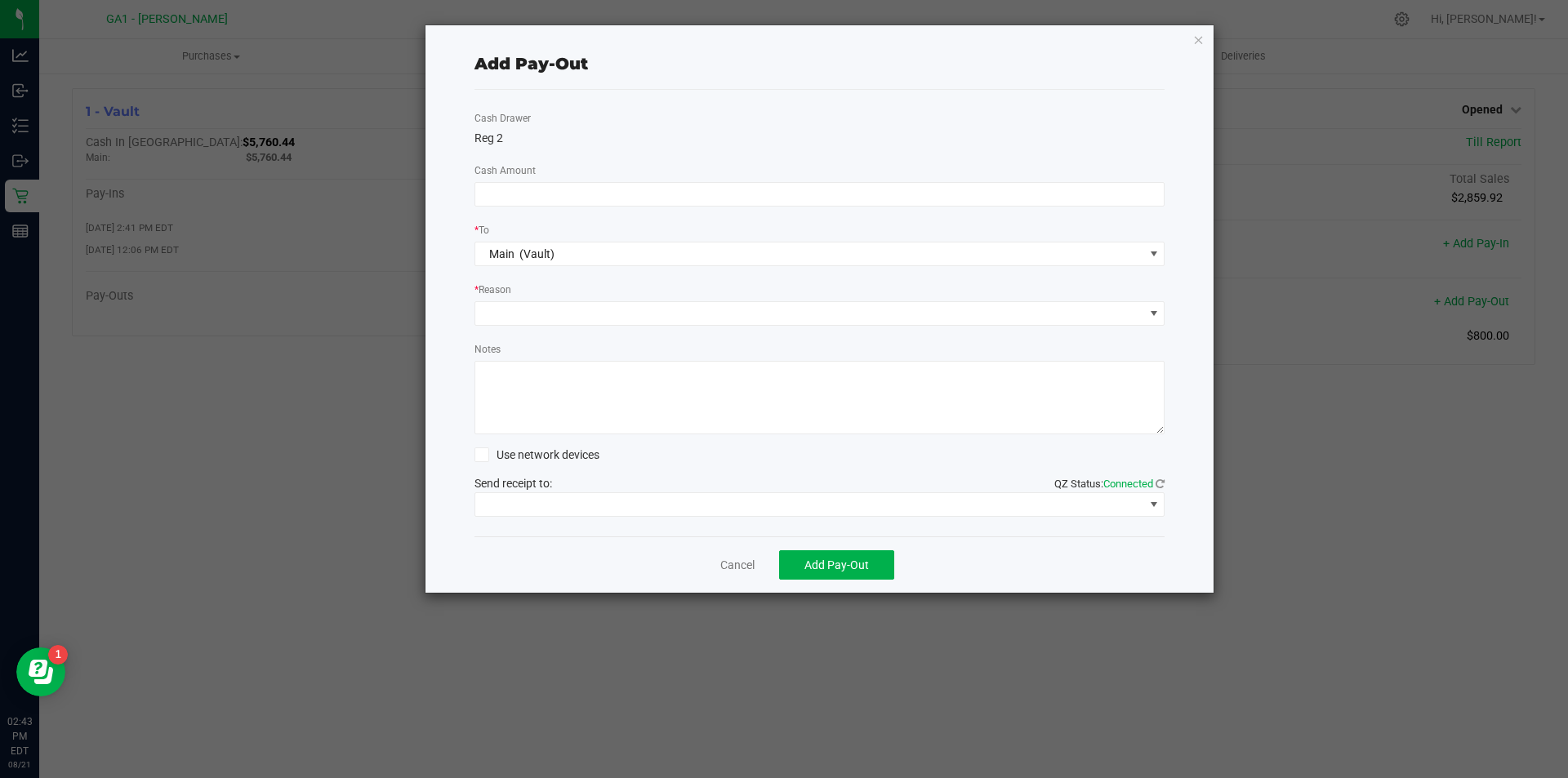
click at [705, 219] on div "Cash Drawer Reg 2 Cash Amount * To Main (Vault) * Reason Notes Use network devi…" at bounding box center [819, 313] width 691 height 446
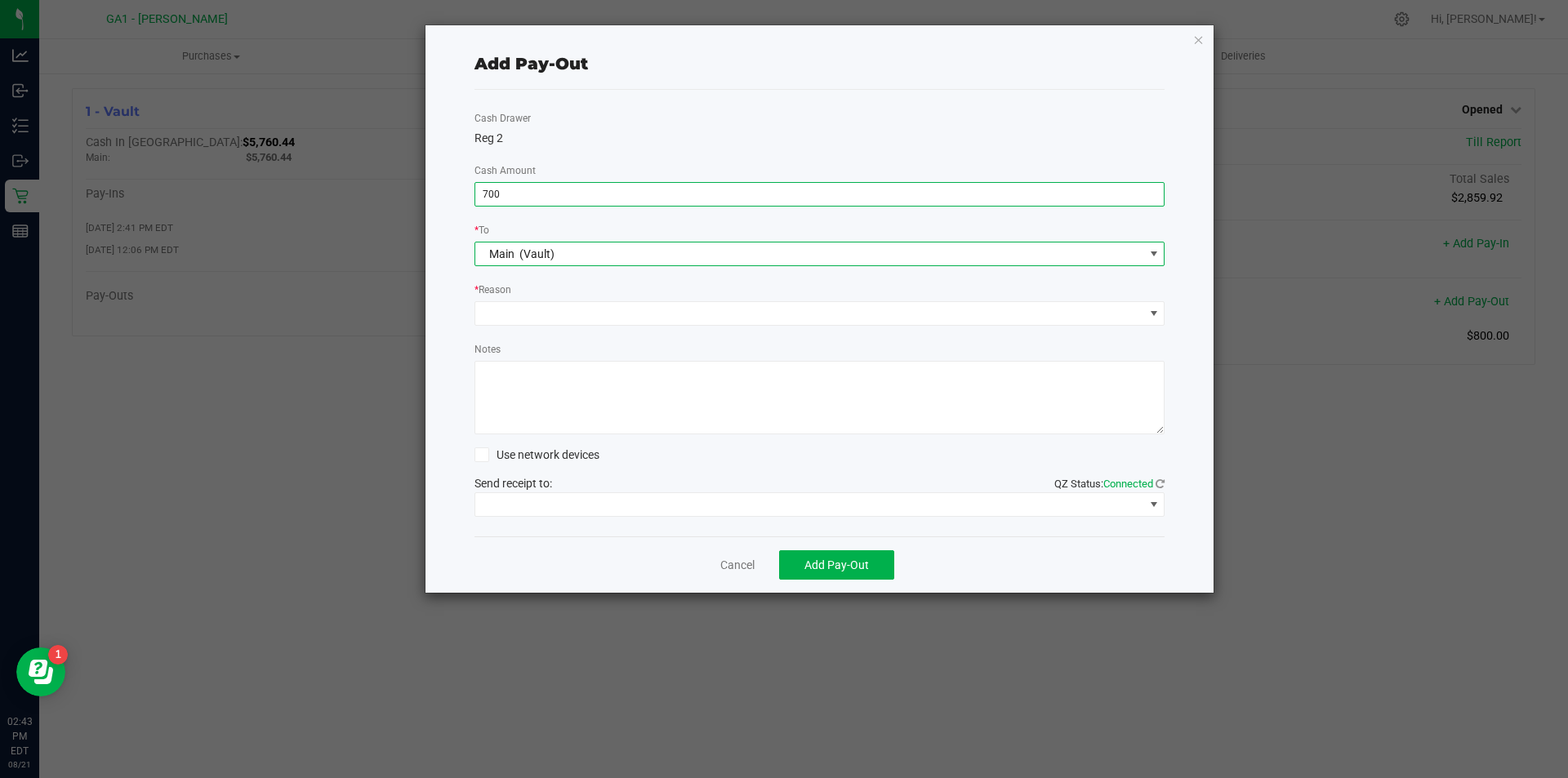
type input "$700.00"
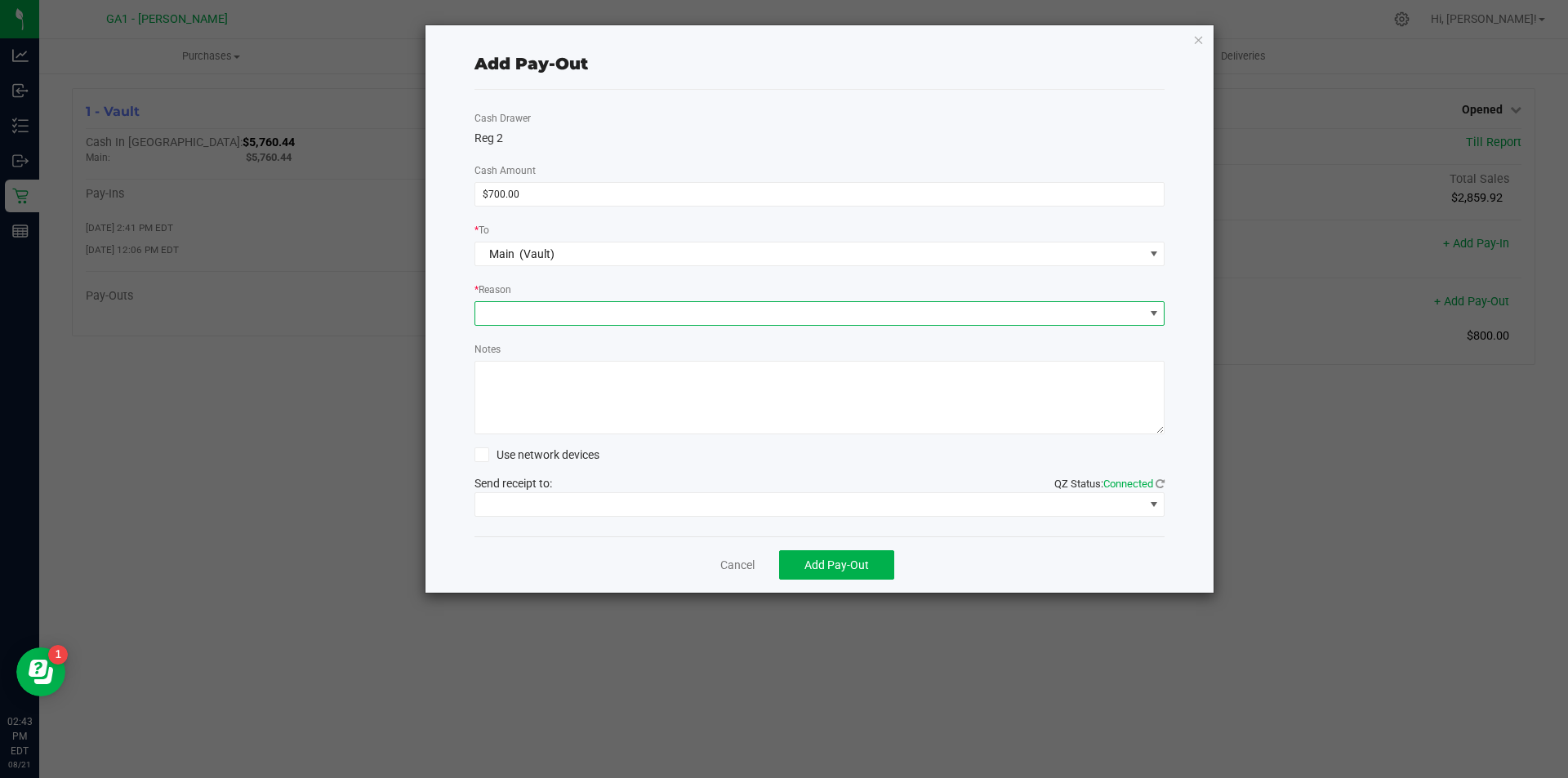
click at [727, 320] on span at bounding box center [809, 314] width 668 height 23
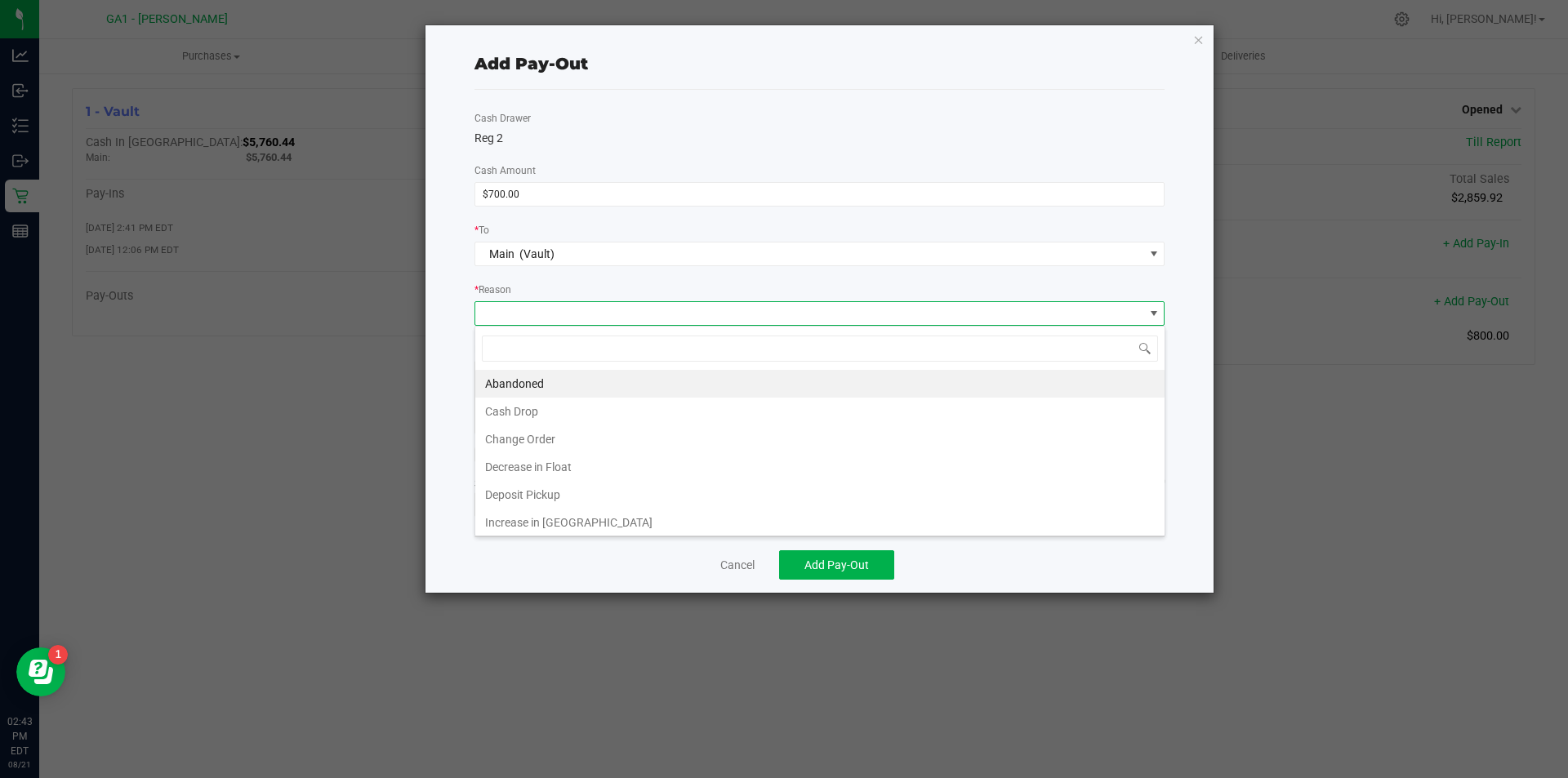
type input "c"
click at [602, 378] on li "Cash Drop" at bounding box center [819, 384] width 689 height 28
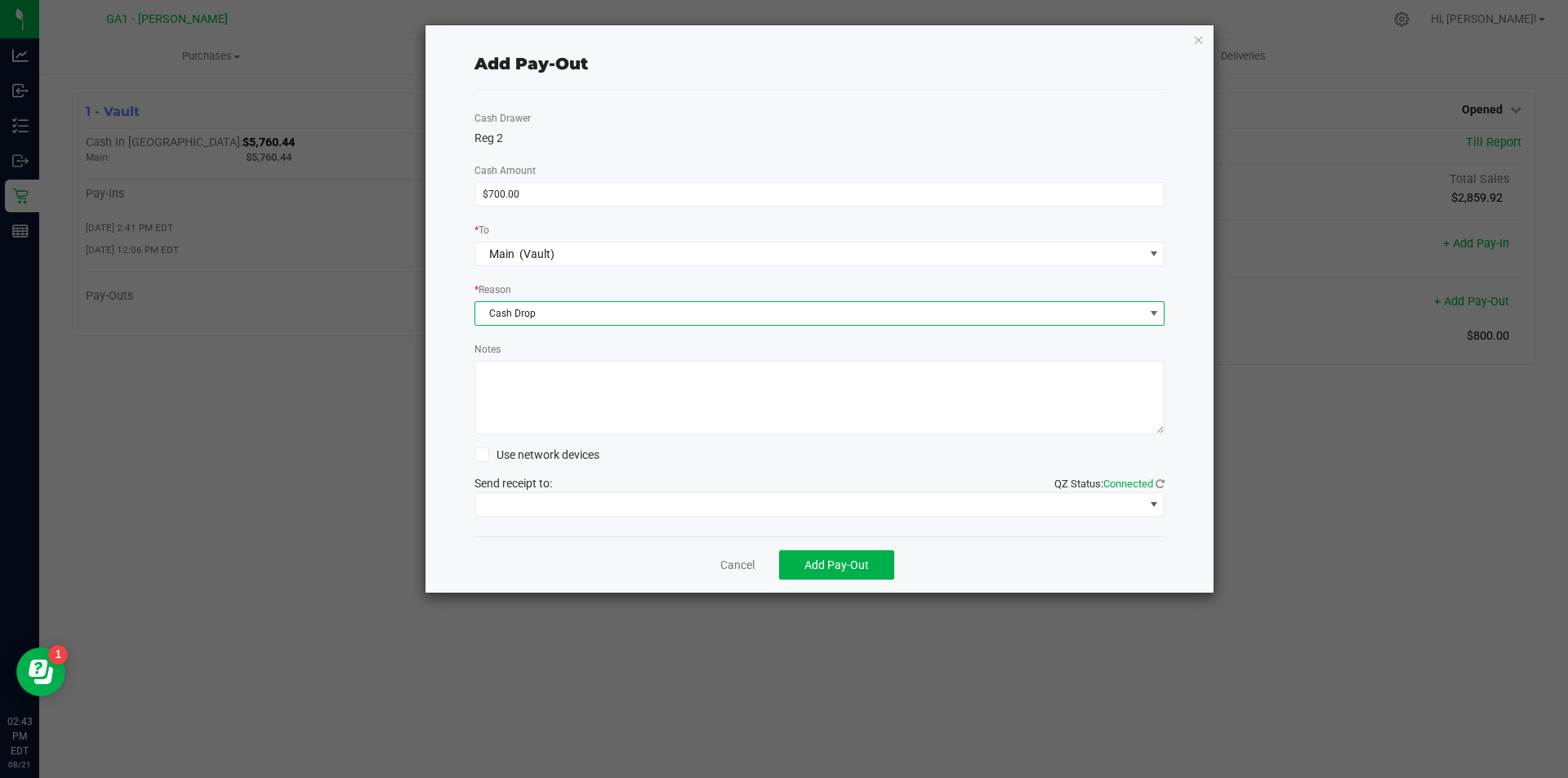
click at [564, 377] on textarea "Notes" at bounding box center [819, 398] width 691 height 74
click at [514, 506] on span at bounding box center [809, 504] width 668 height 23
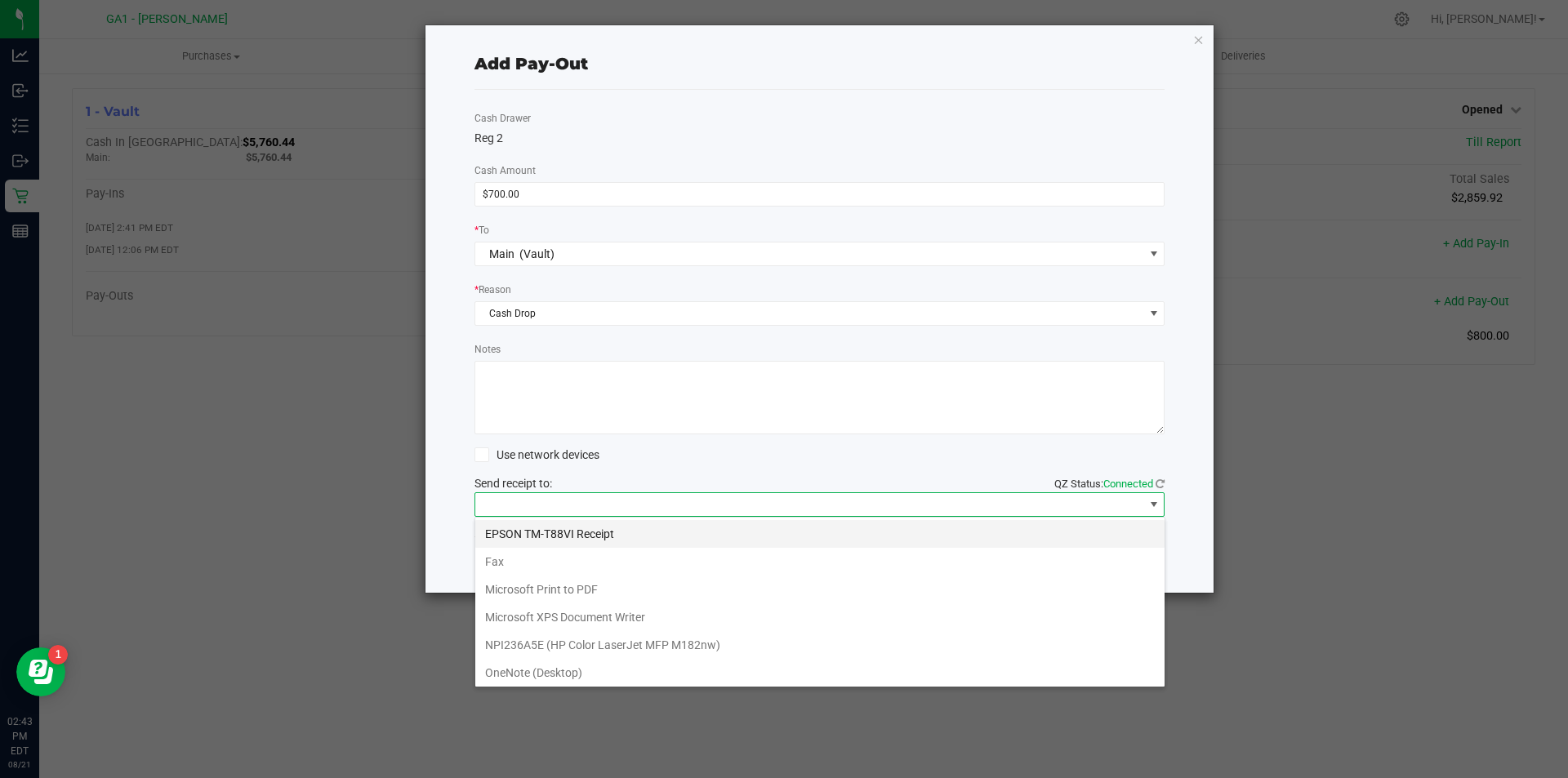
click at [520, 534] on Receipt "EPSON TM-T88VI Receipt" at bounding box center [819, 534] width 689 height 28
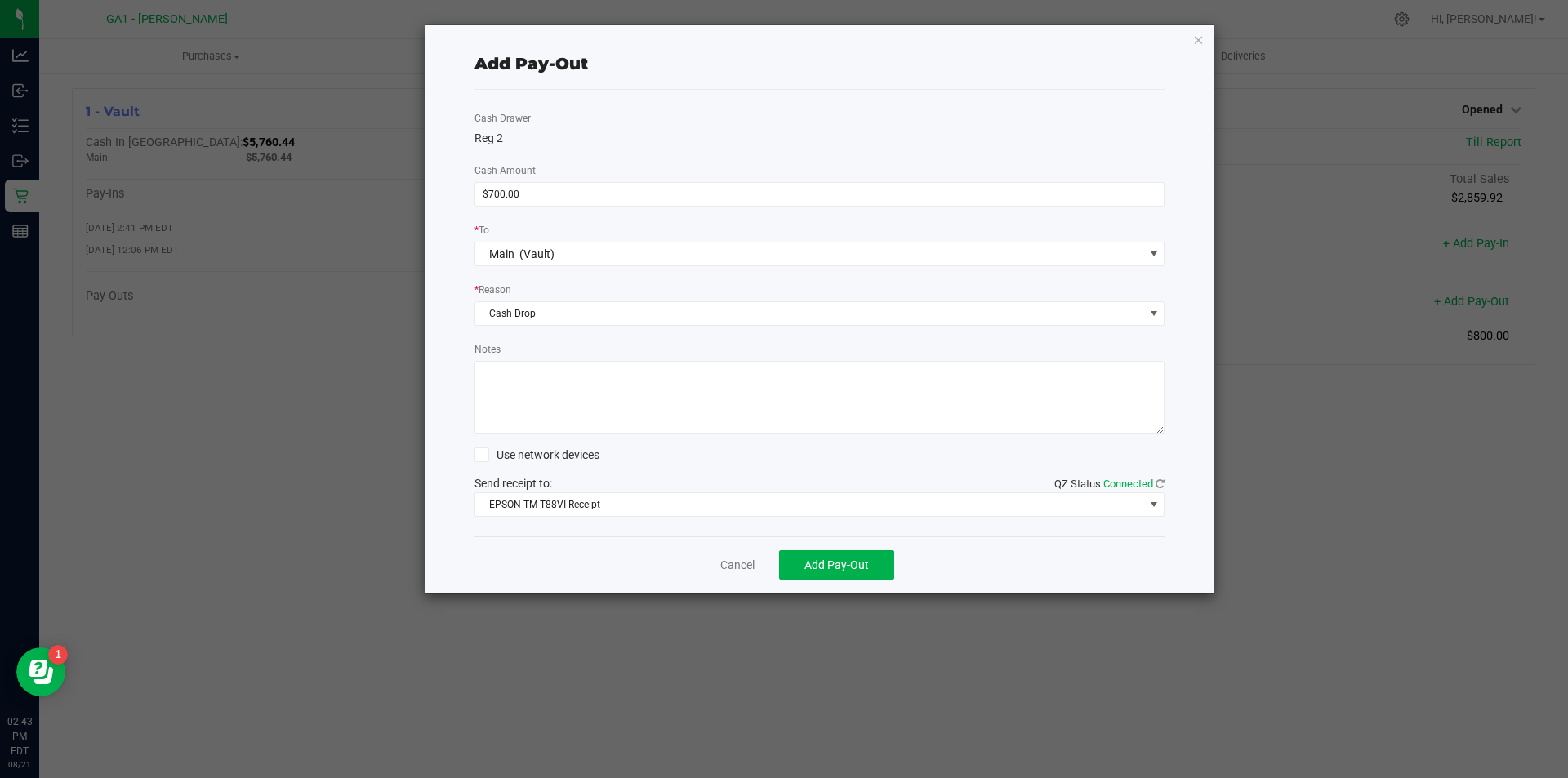
click at [521, 544] on div "Cancel Add Pay-Out" at bounding box center [819, 564] width 691 height 57
click at [836, 555] on button "Add Pay-Out" at bounding box center [836, 565] width 116 height 29
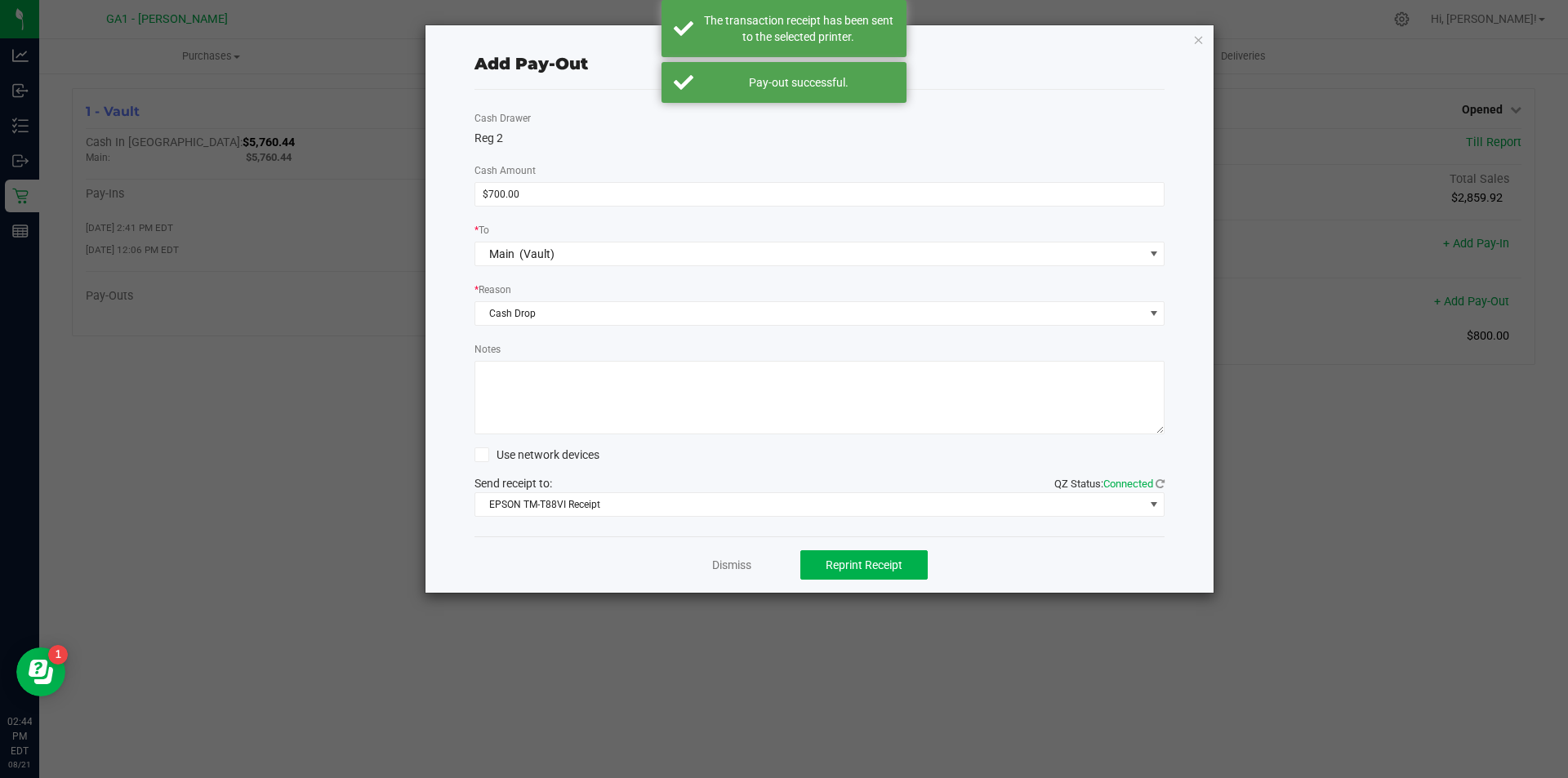
click at [1294, 617] on ngb-modal-window "Add Pay-Out Cash Drawer Reg 2 Cash Amount $700.00 * To Main (Vault) * Reason Ca…" at bounding box center [790, 389] width 1580 height 778
click at [1194, 43] on icon "button" at bounding box center [1199, 39] width 11 height 20
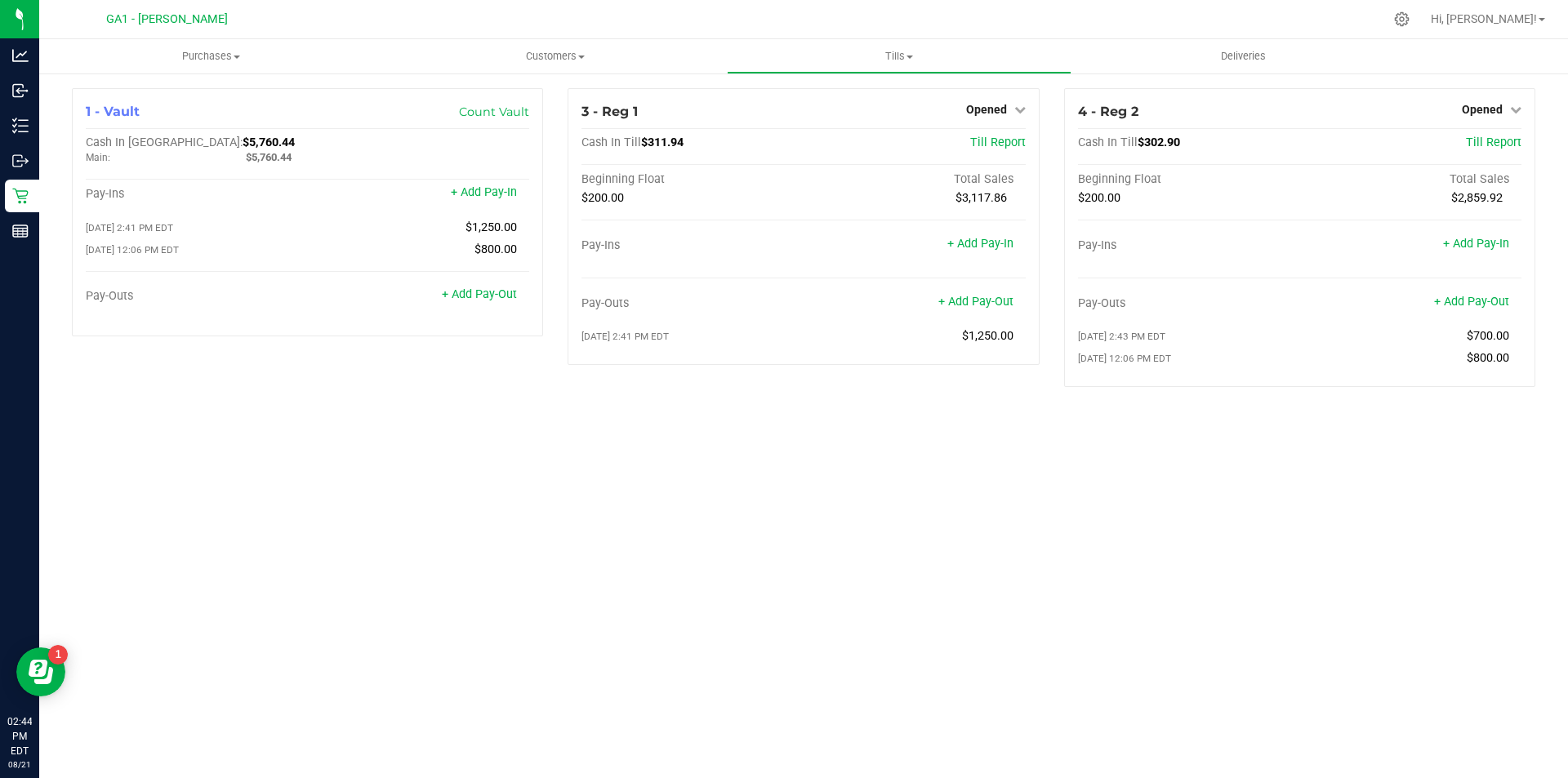
click at [1180, 516] on div "Purchases Summary of purchases Fulfillment All purchases Customers All customer…" at bounding box center [804, 409] width 1529 height 739
drag, startPoint x: 468, startPoint y: 436, endPoint x: 456, endPoint y: 423, distance: 17.7
click at [456, 423] on div "Purchases Summary of purchases Fulfillment All purchases Customers All customer…" at bounding box center [804, 409] width 1529 height 739
